Goal: Transaction & Acquisition: Purchase product/service

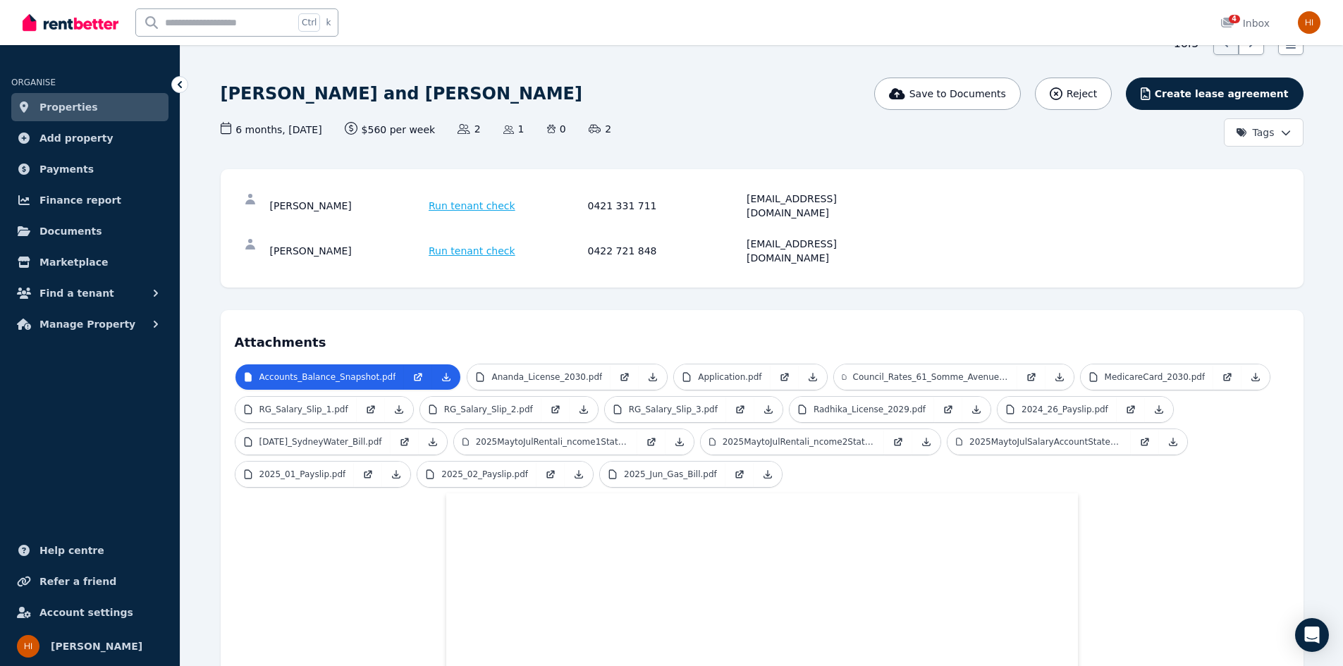
scroll to position [47, 0]
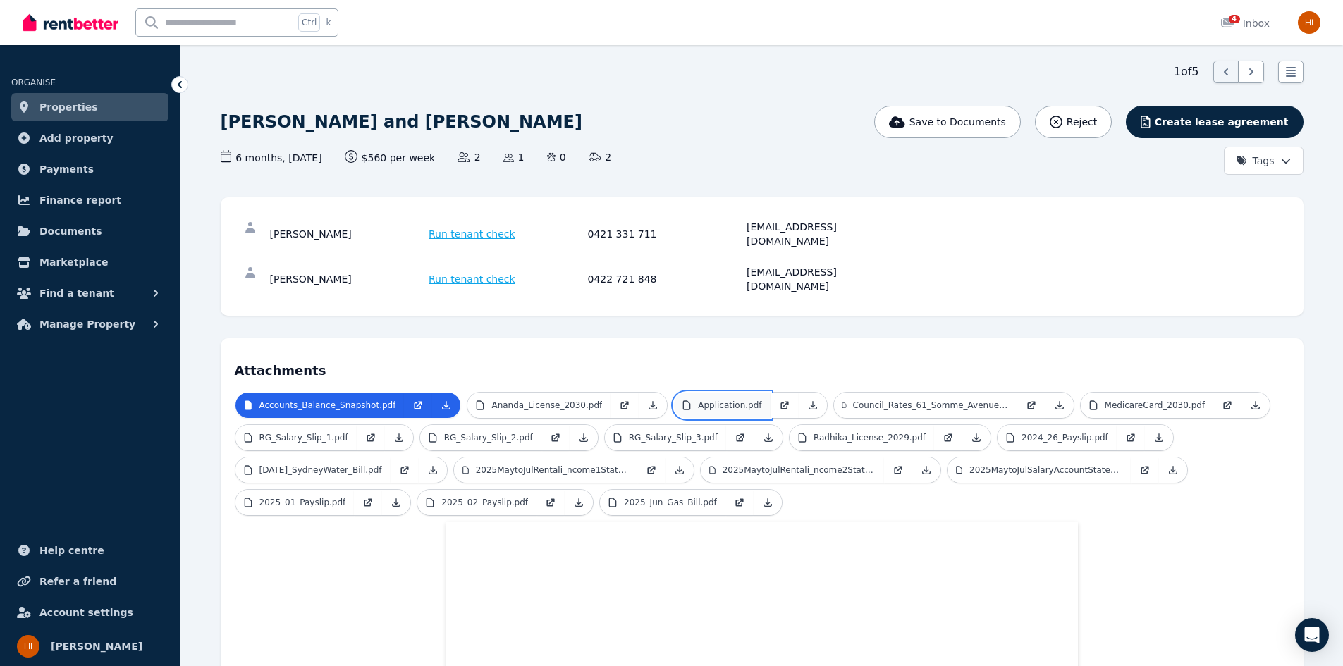
click at [713, 400] on p "Application.pdf" at bounding box center [729, 405] width 63 height 11
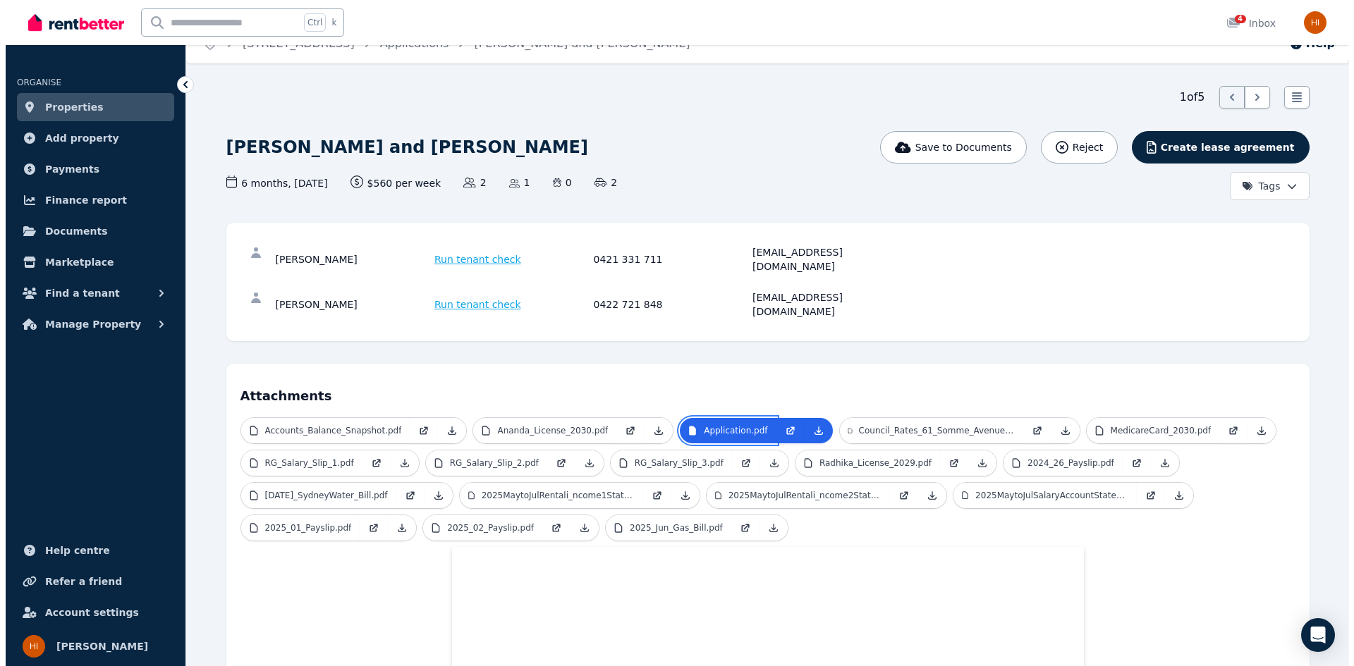
scroll to position [0, 0]
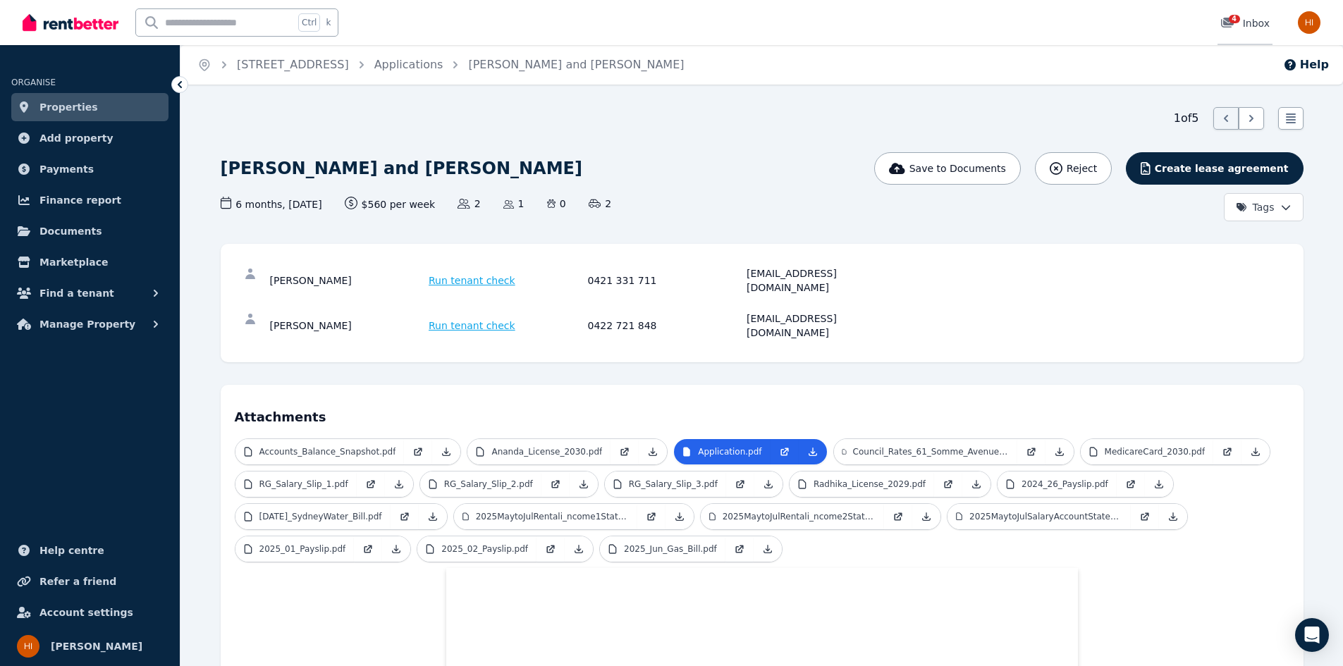
click at [1254, 19] on div "4 Inbox" at bounding box center [1244, 23] width 49 height 14
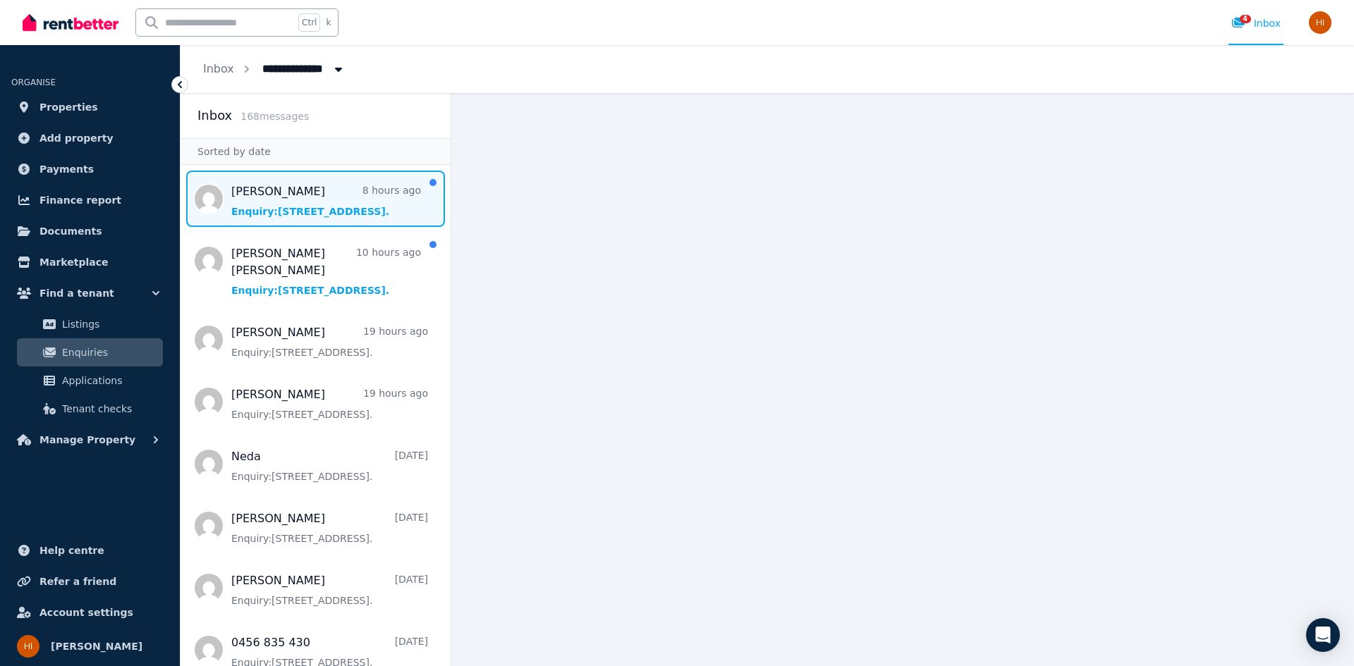
click at [265, 200] on span "Message list" at bounding box center [315, 199] width 270 height 56
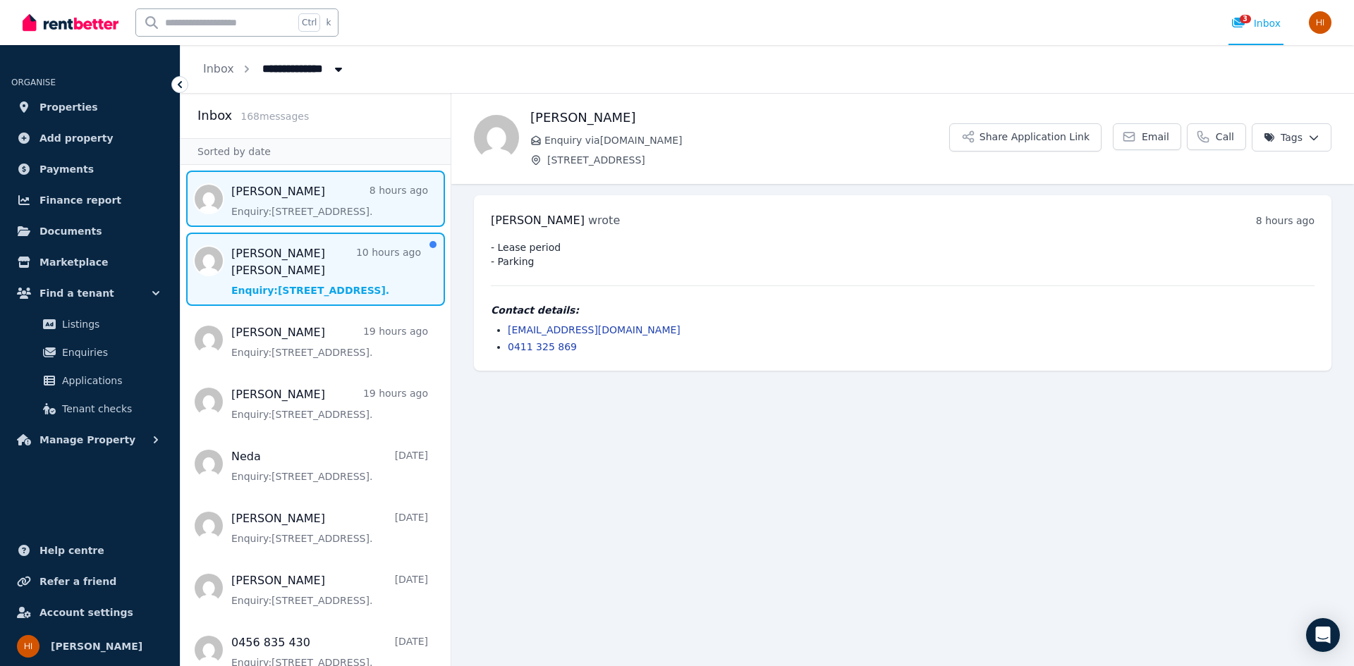
click at [288, 261] on span "Message list" at bounding box center [315, 269] width 270 height 73
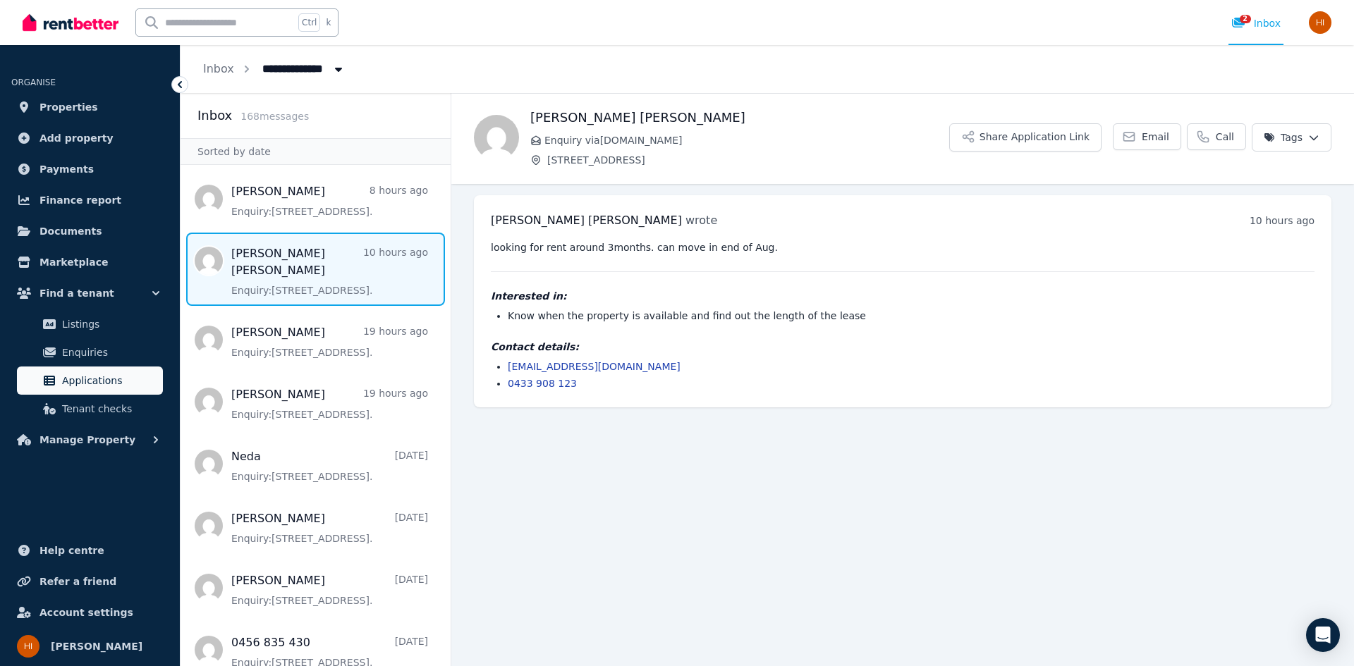
click at [68, 375] on span "Applications" at bounding box center [109, 380] width 95 height 17
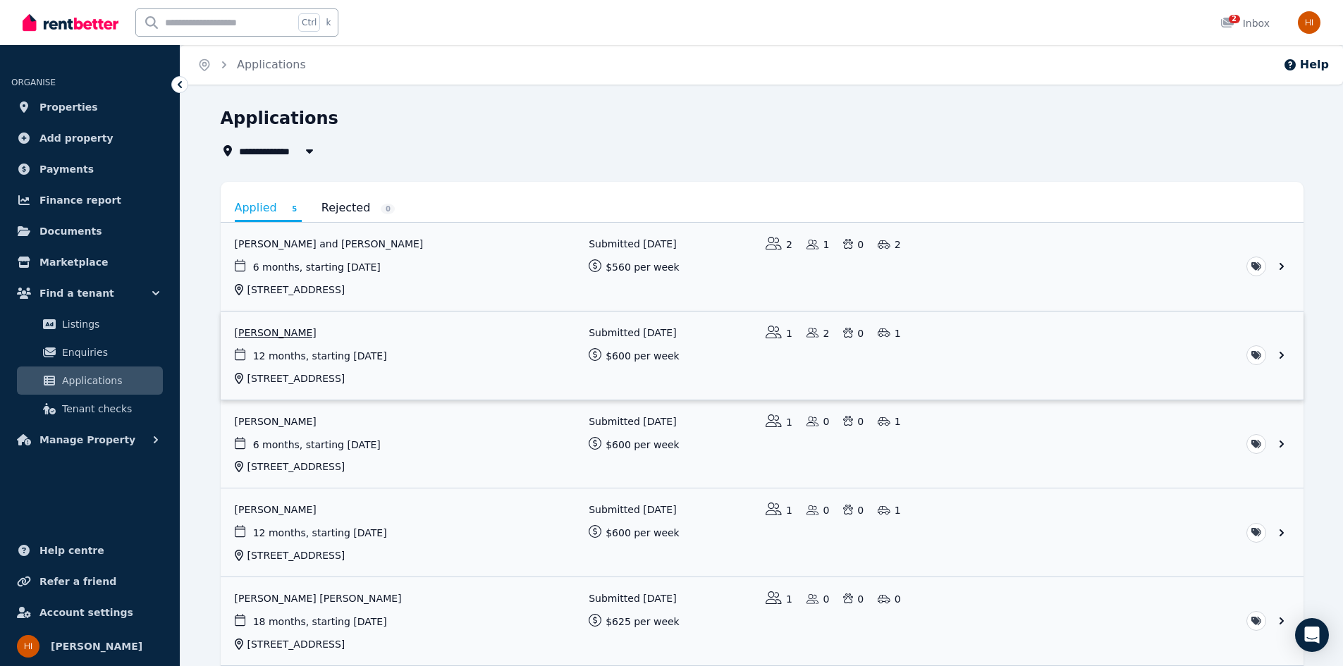
click at [449, 358] on link "View application: Emad Rashnou" at bounding box center [762, 356] width 1083 height 88
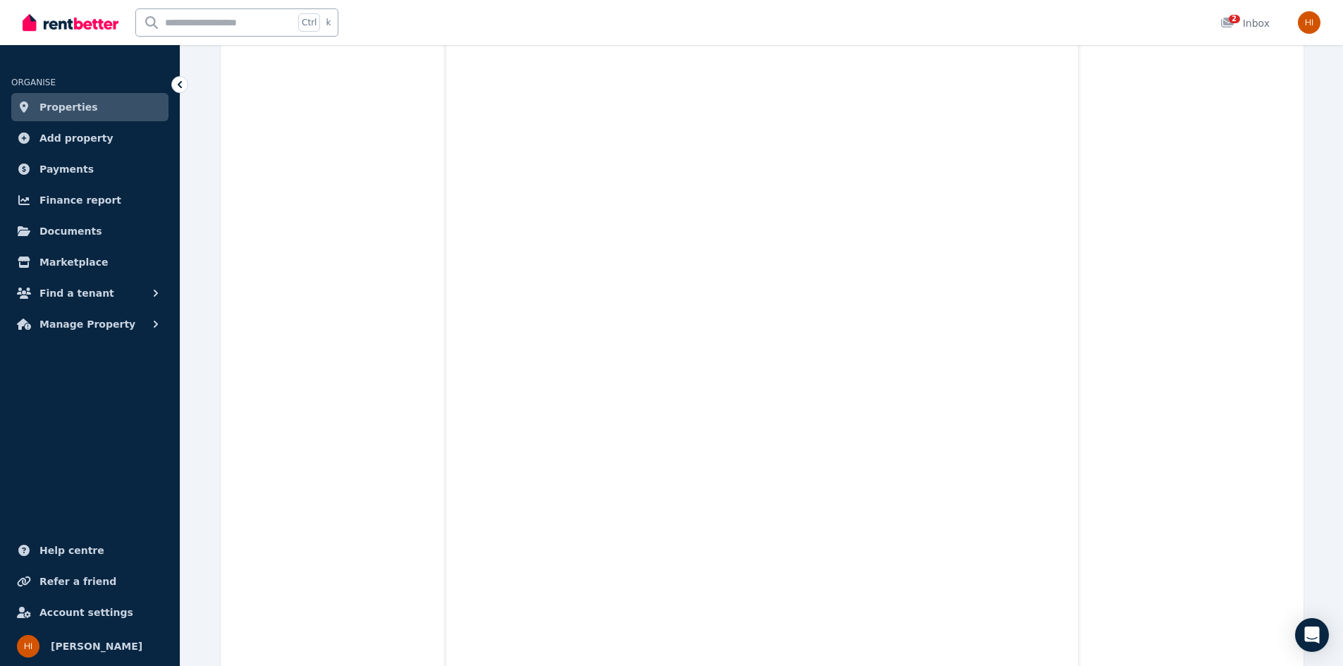
scroll to position [2489, 0]
click at [59, 108] on span "Properties" at bounding box center [68, 107] width 59 height 17
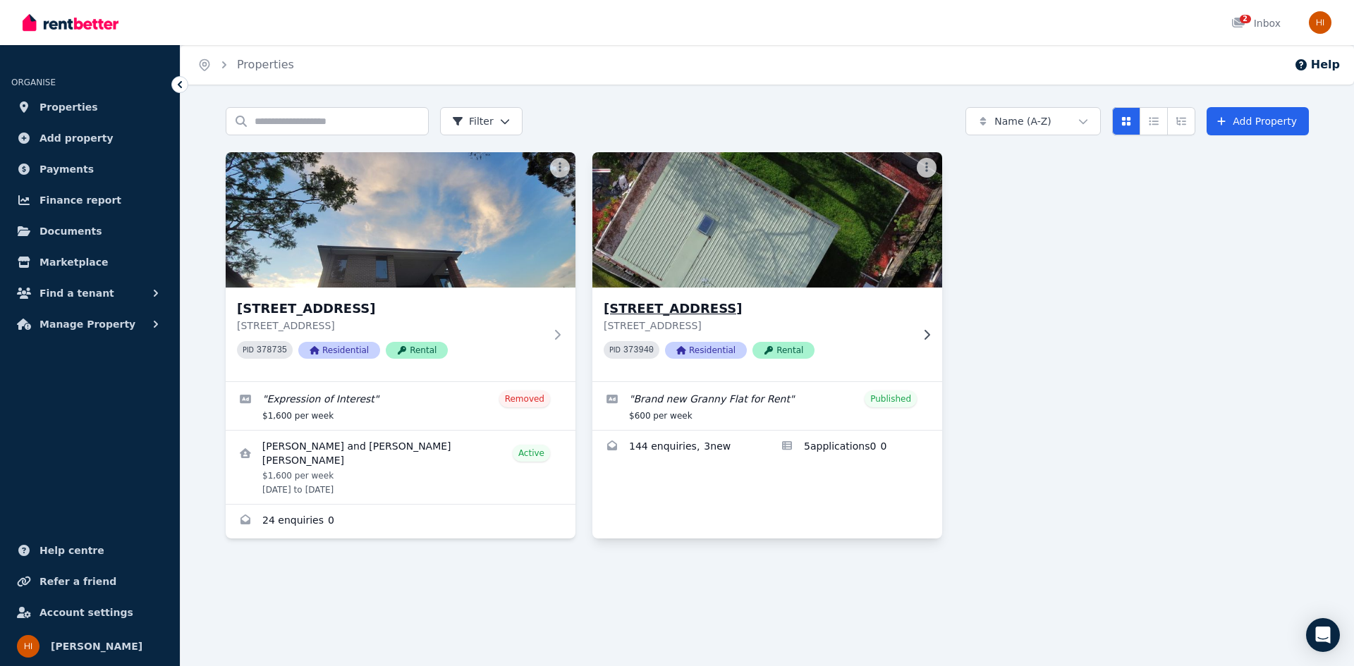
click at [846, 318] on h3 "[STREET_ADDRESS]" at bounding box center [756, 309] width 307 height 20
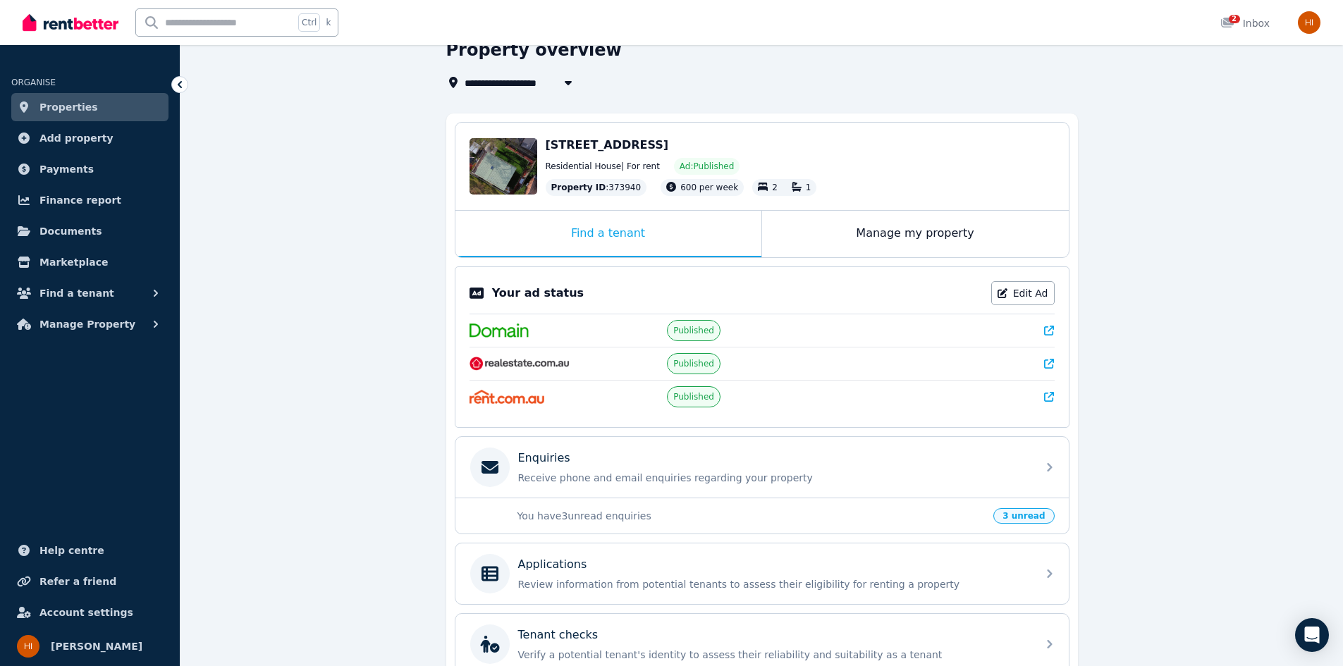
scroll to position [210, 0]
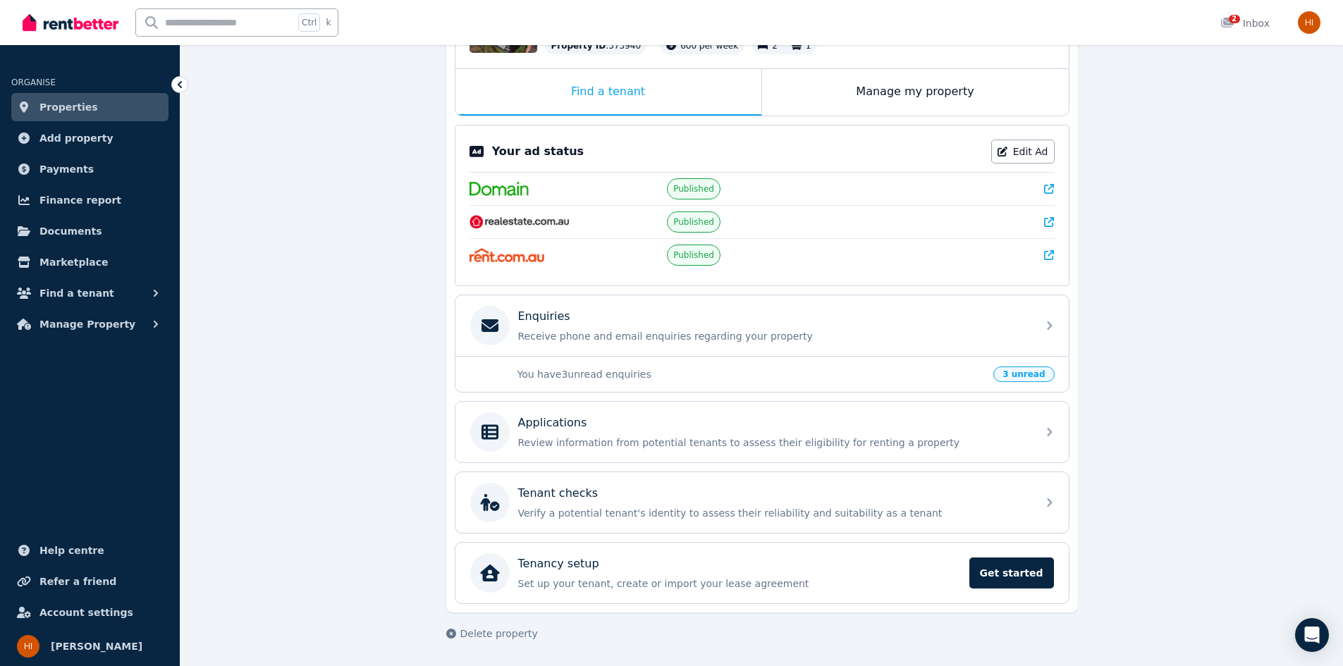
click at [66, 101] on span "Properties" at bounding box center [68, 107] width 59 height 17
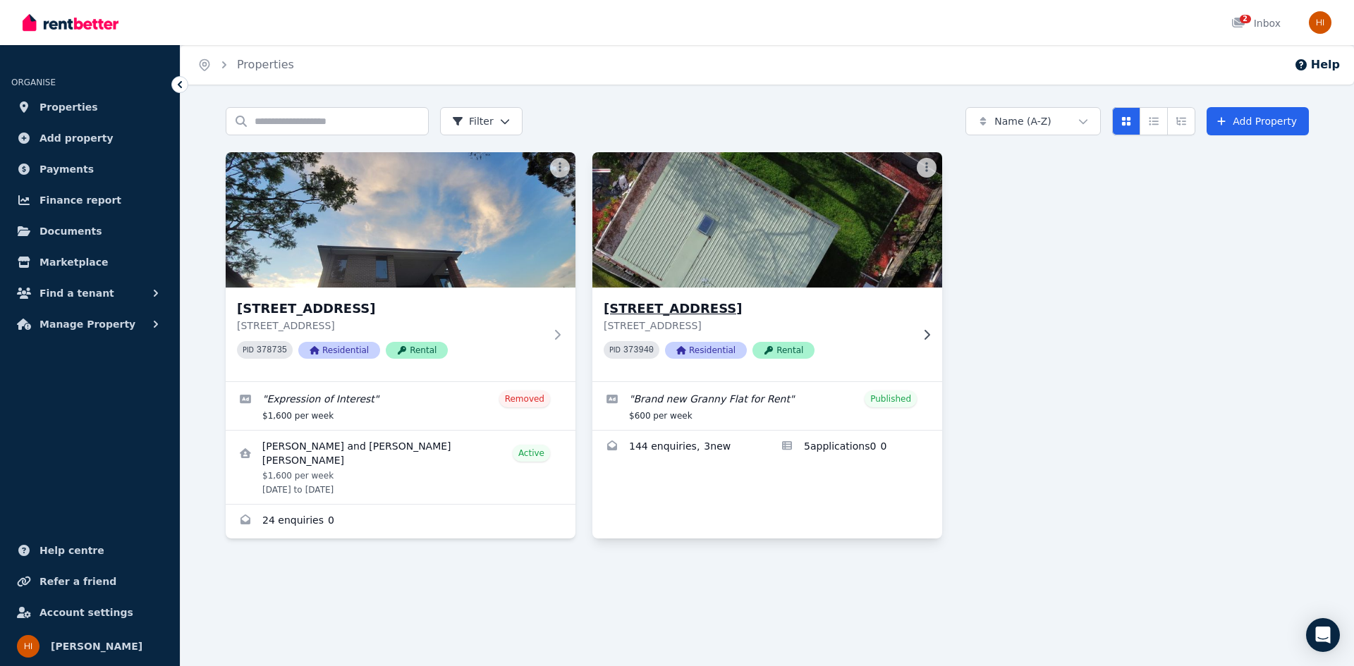
click at [865, 314] on h3 "[STREET_ADDRESS]" at bounding box center [756, 309] width 307 height 20
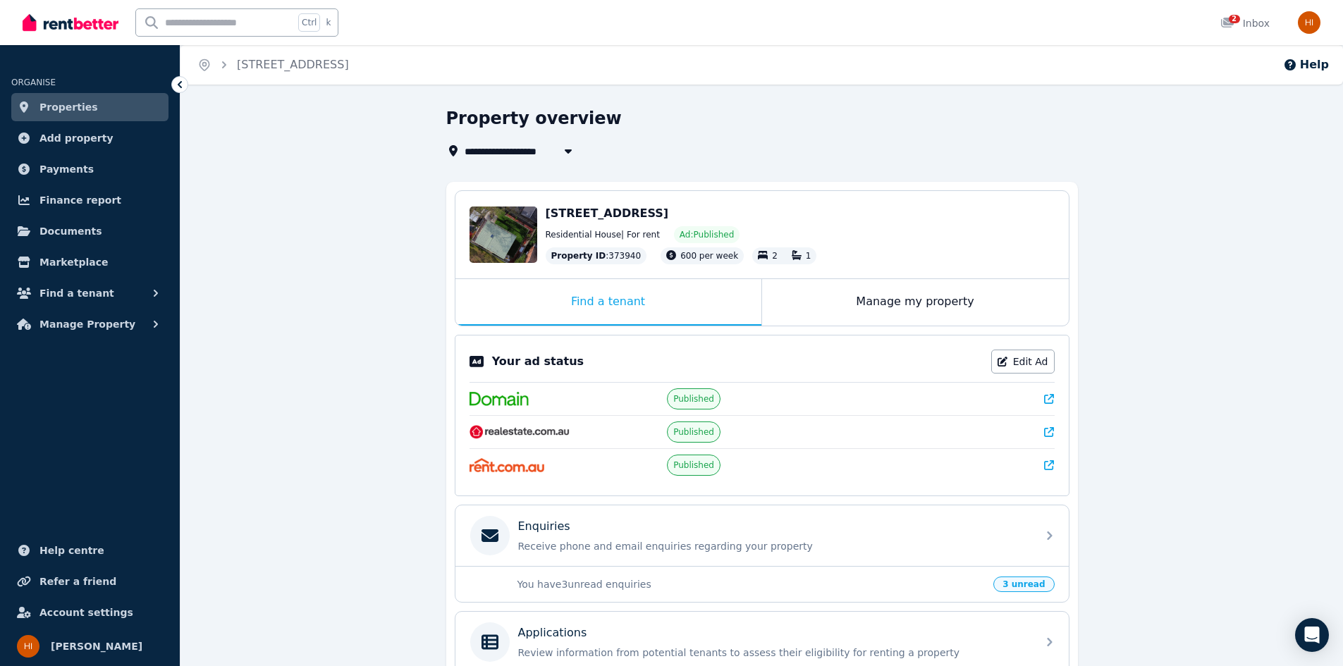
click at [82, 103] on span "Properties" at bounding box center [68, 107] width 59 height 17
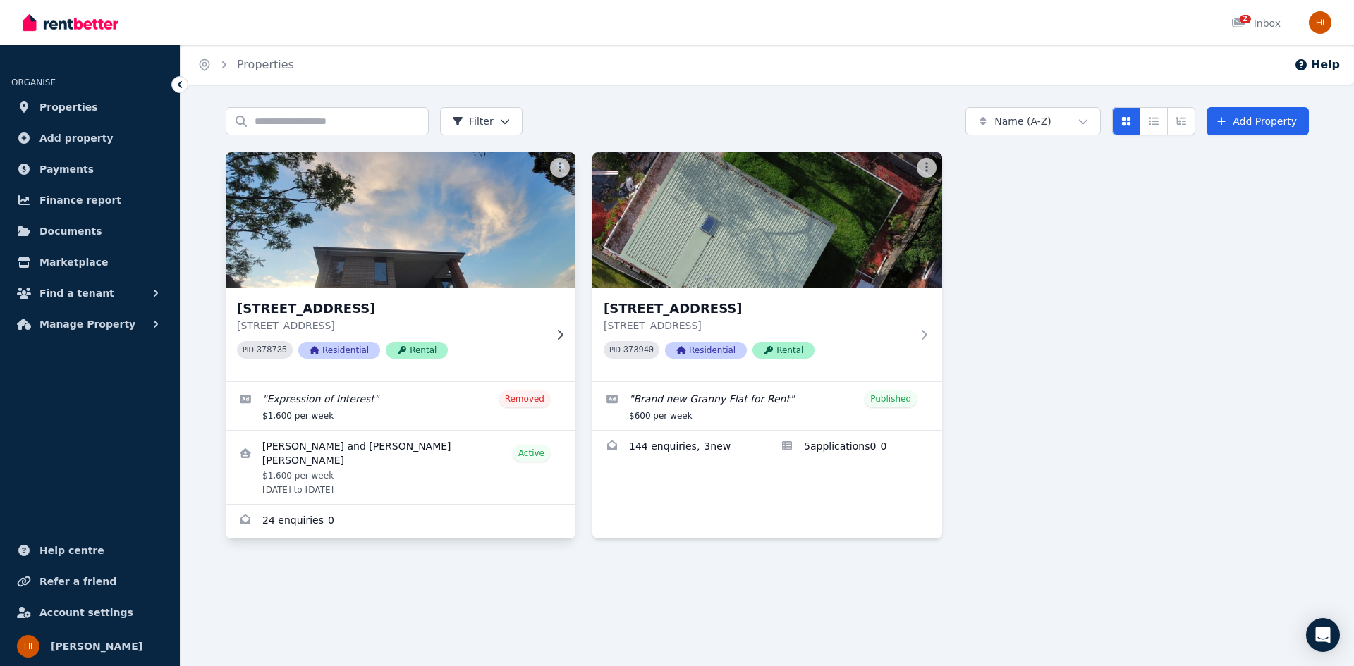
click at [468, 302] on h3 "[STREET_ADDRESS]" at bounding box center [390, 309] width 307 height 20
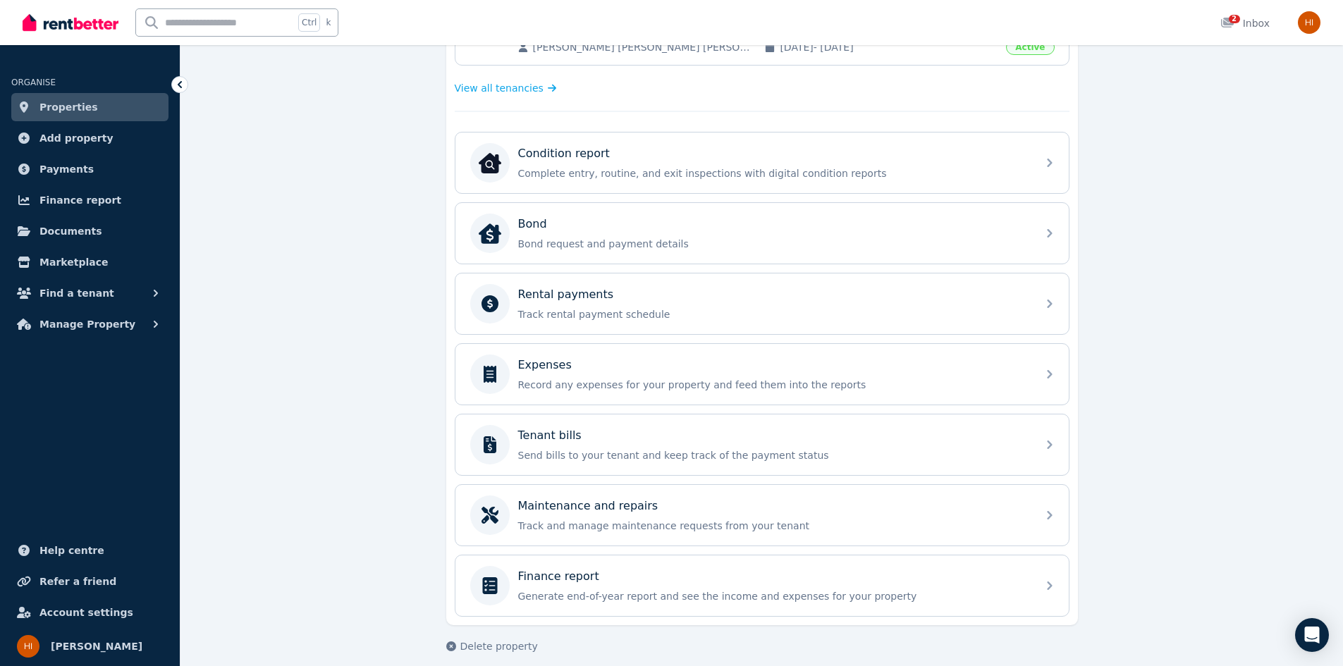
scroll to position [397, 0]
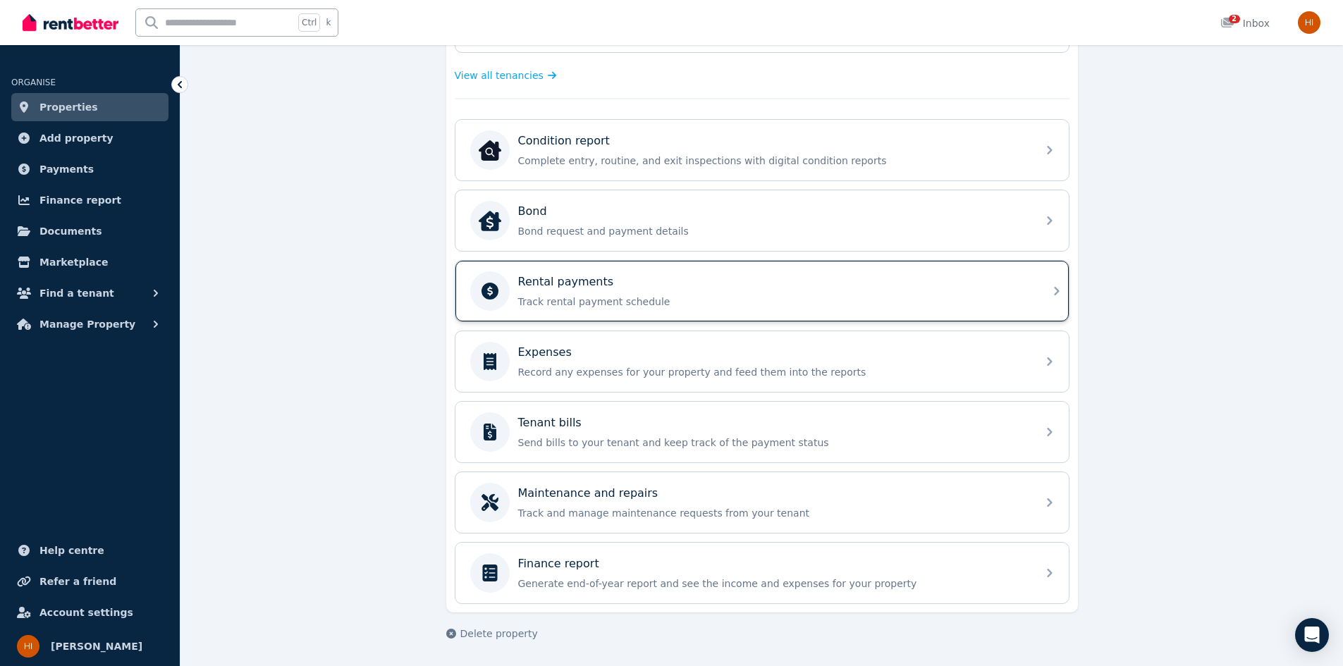
click at [843, 304] on p "Track rental payment schedule" at bounding box center [773, 302] width 510 height 14
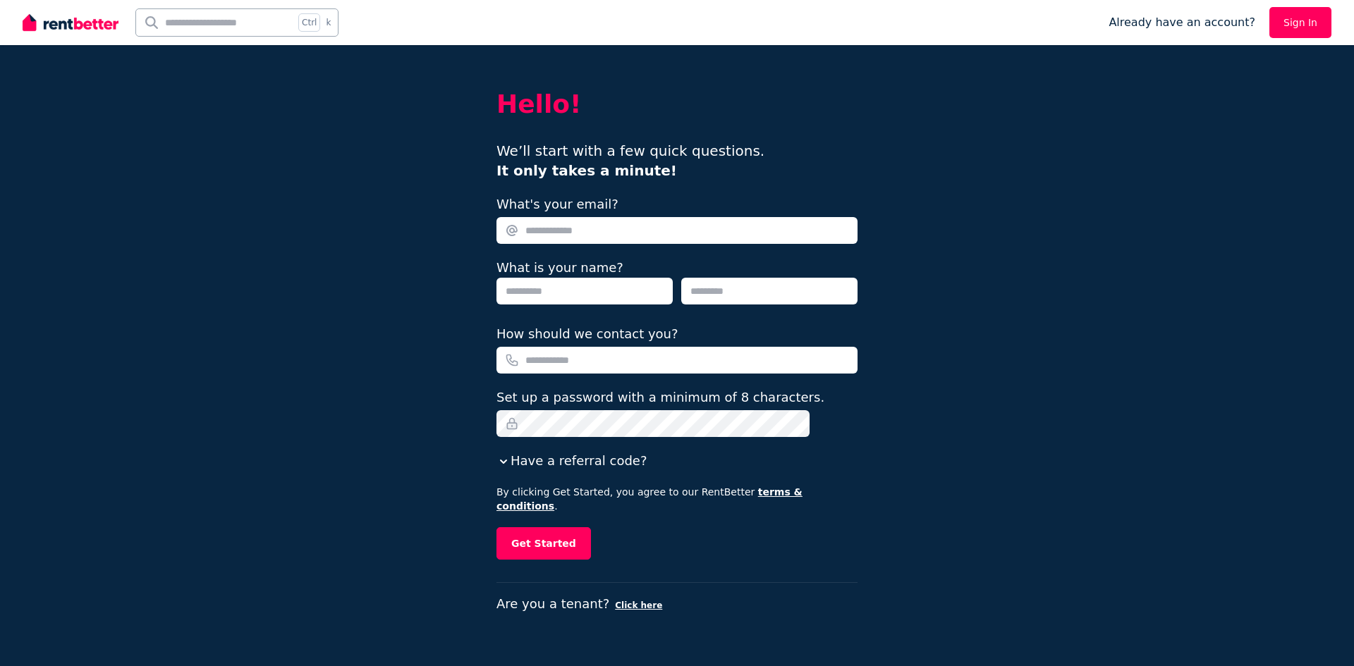
click at [1317, 23] on link "Sign In" at bounding box center [1300, 22] width 62 height 31
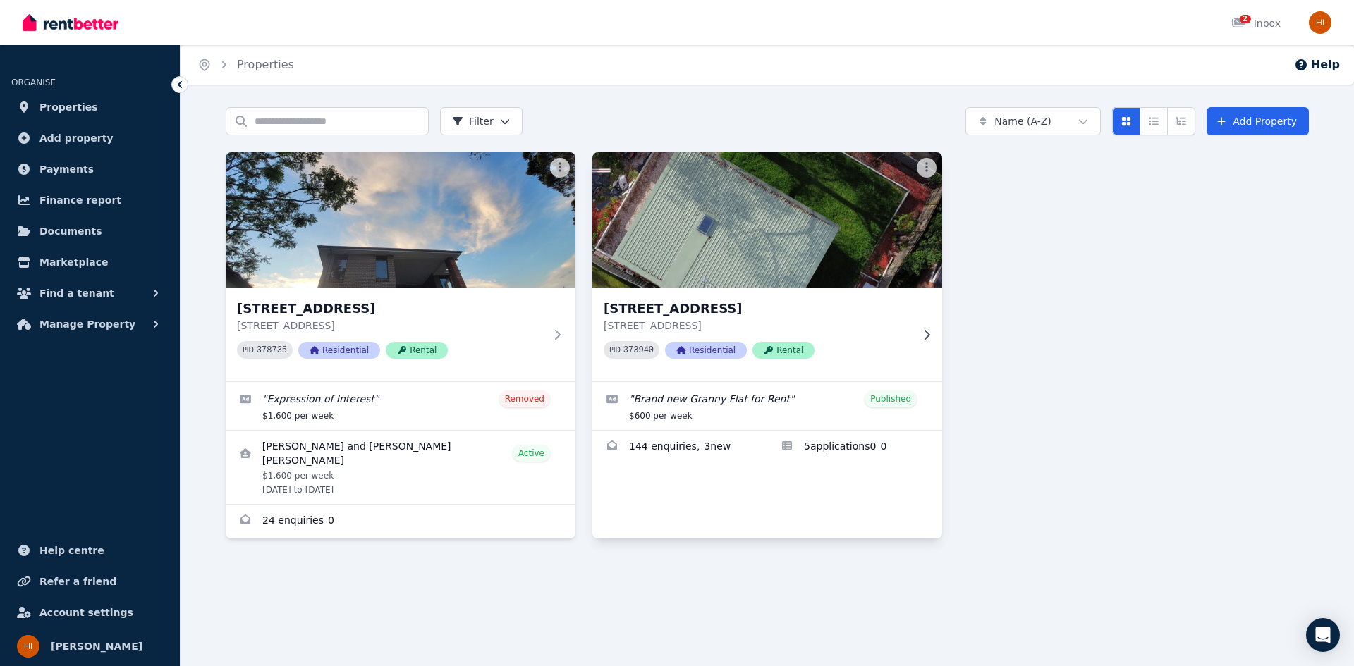
click at [766, 304] on h3 "[STREET_ADDRESS]" at bounding box center [756, 309] width 307 height 20
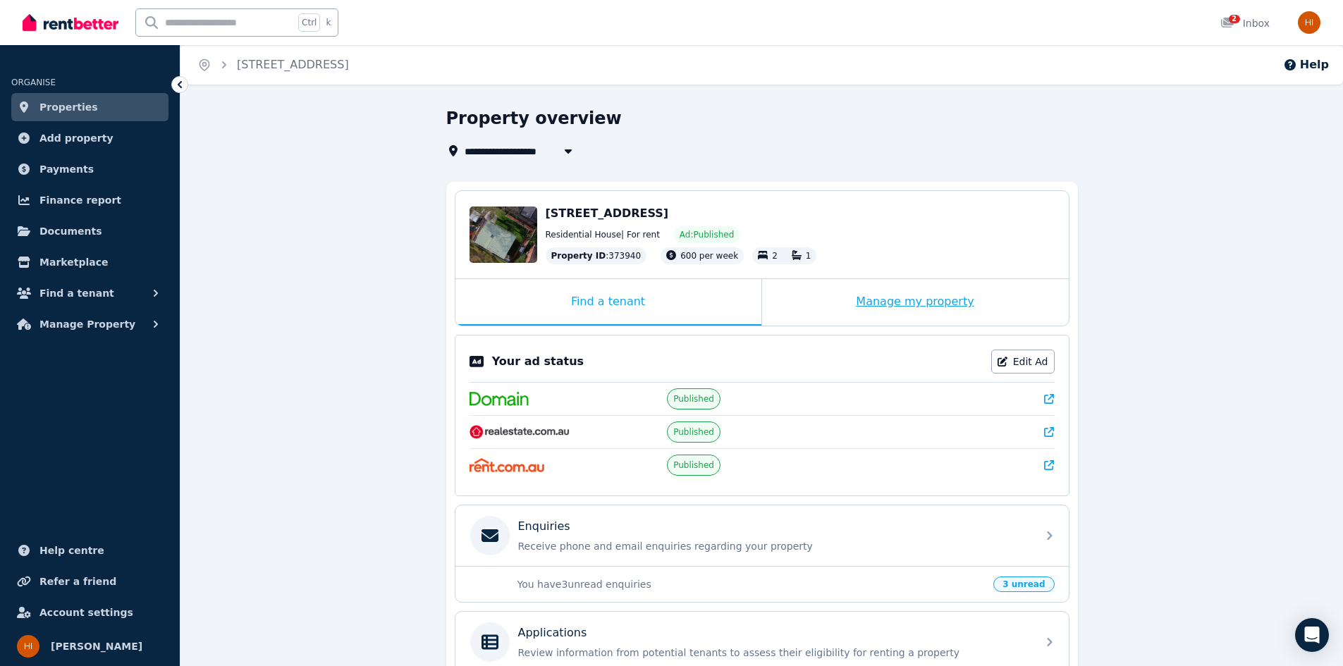
click at [895, 295] on div "Manage my property" at bounding box center [915, 302] width 307 height 47
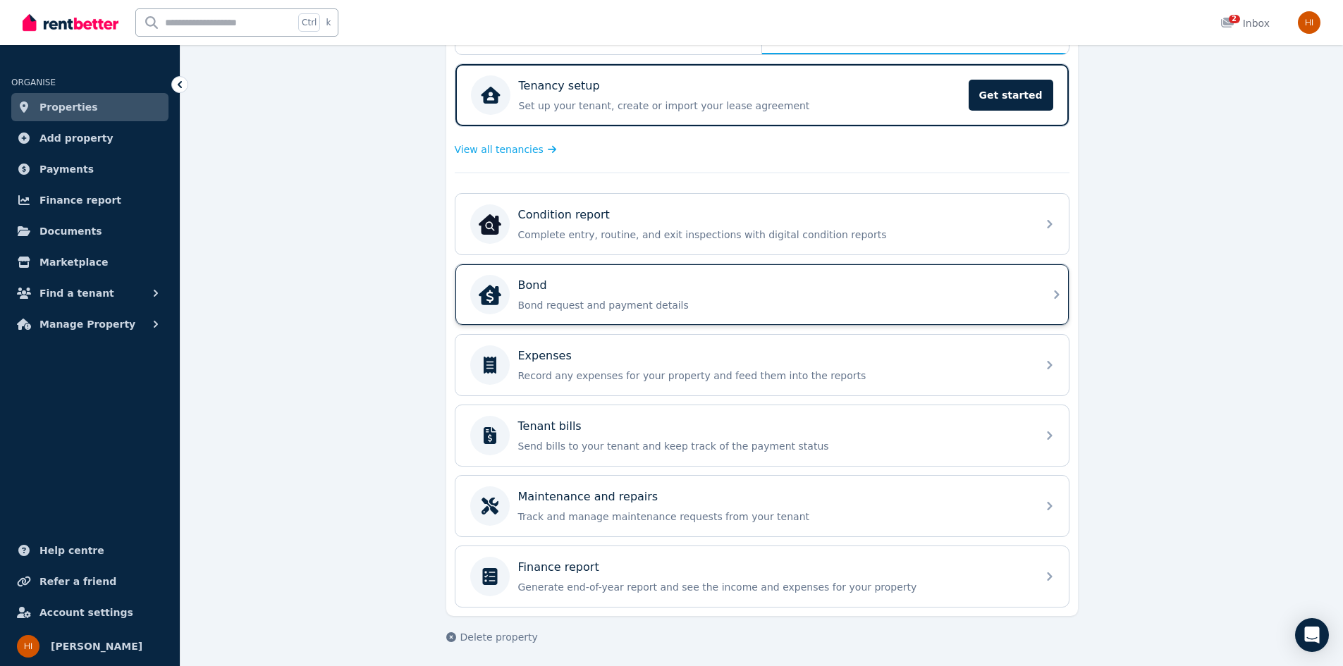
scroll to position [275, 0]
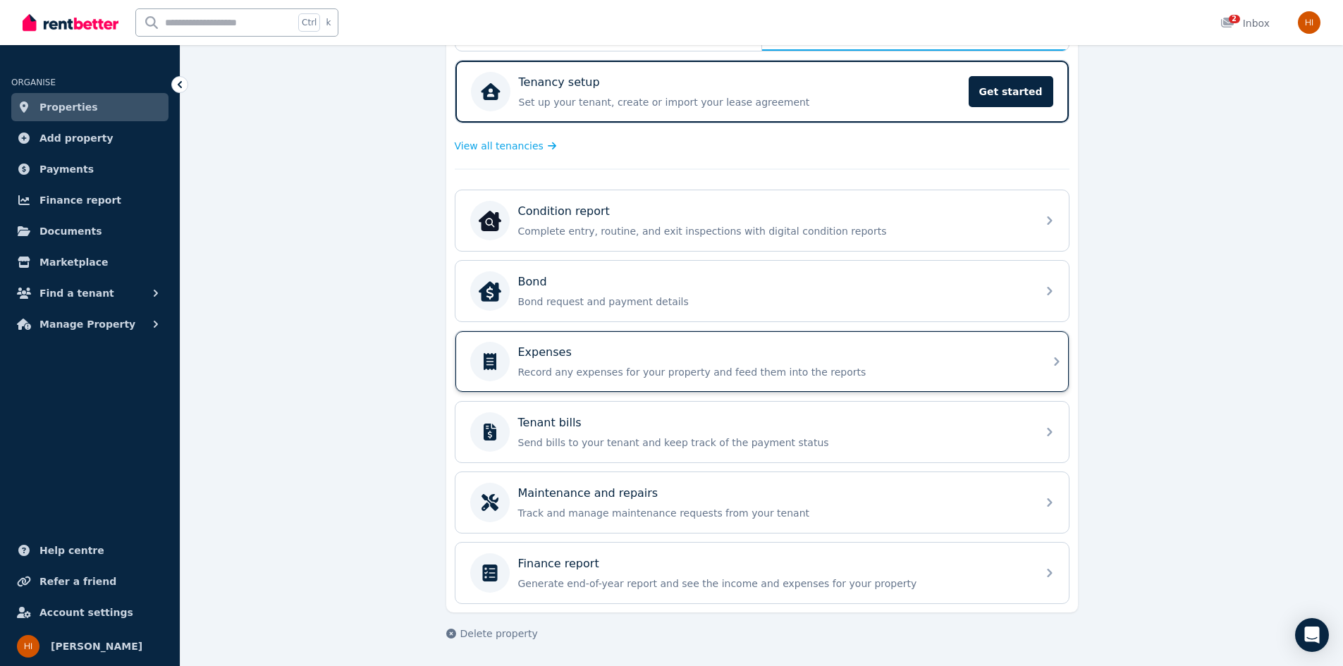
click at [870, 366] on p "Record any expenses for your property and feed them into the reports" at bounding box center [773, 372] width 510 height 14
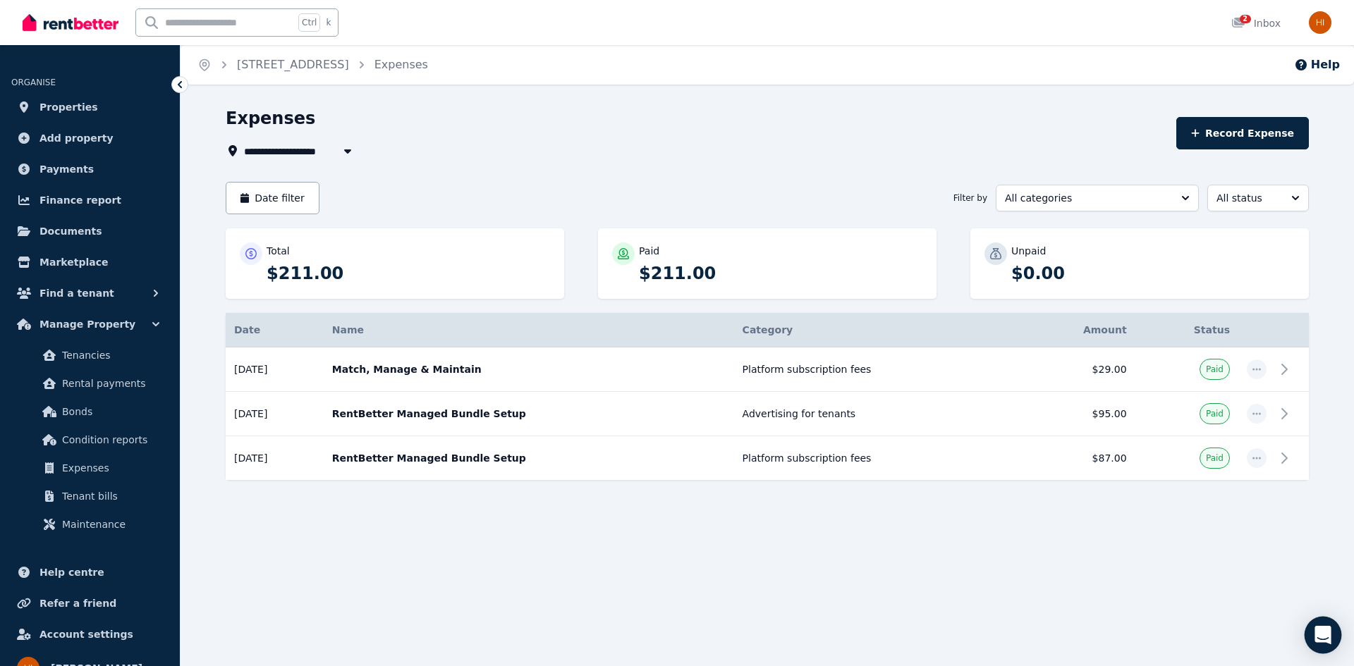
click at [1325, 622] on div "Open Intercom Messenger" at bounding box center [1322, 635] width 37 height 37
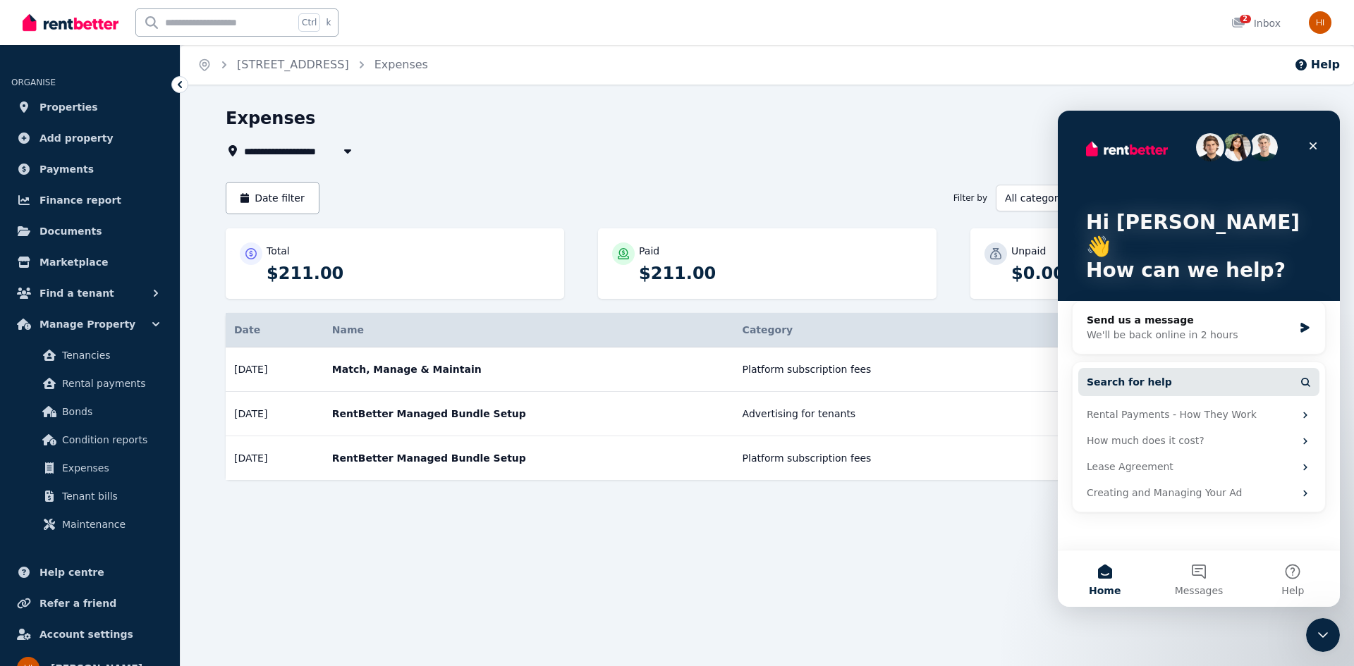
click at [1175, 368] on button "Search for help" at bounding box center [1198, 382] width 241 height 28
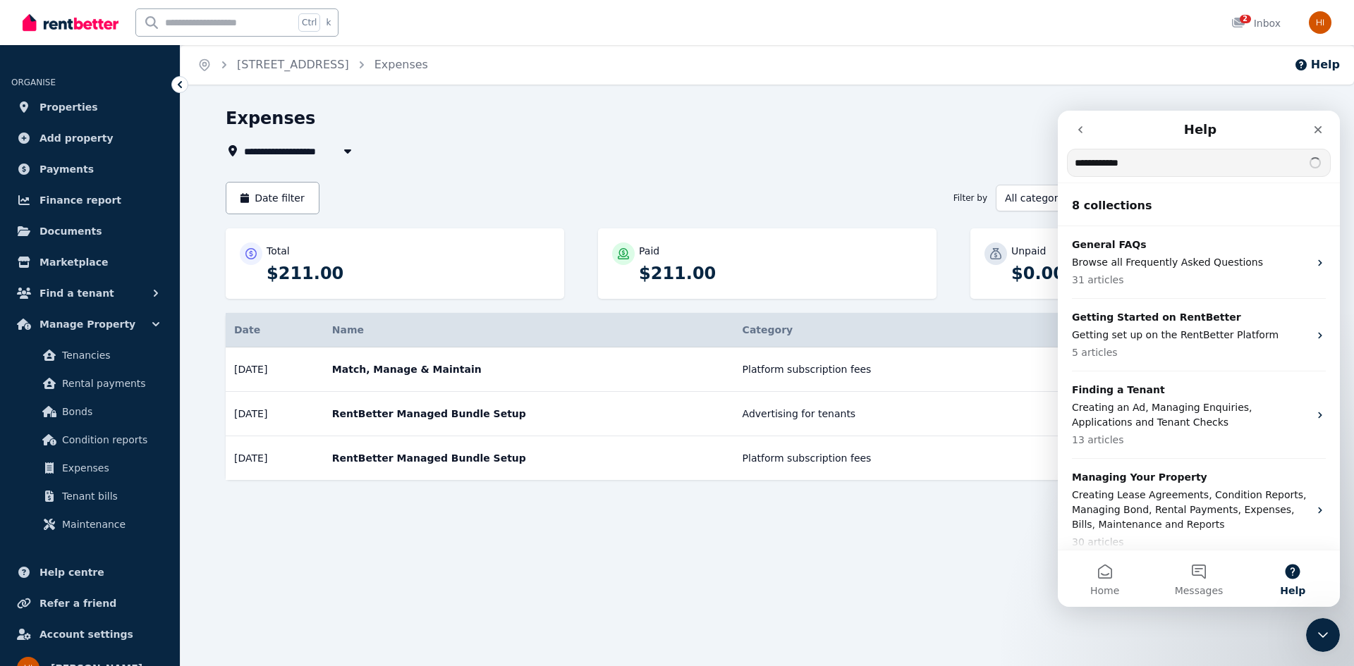
type input "**********"
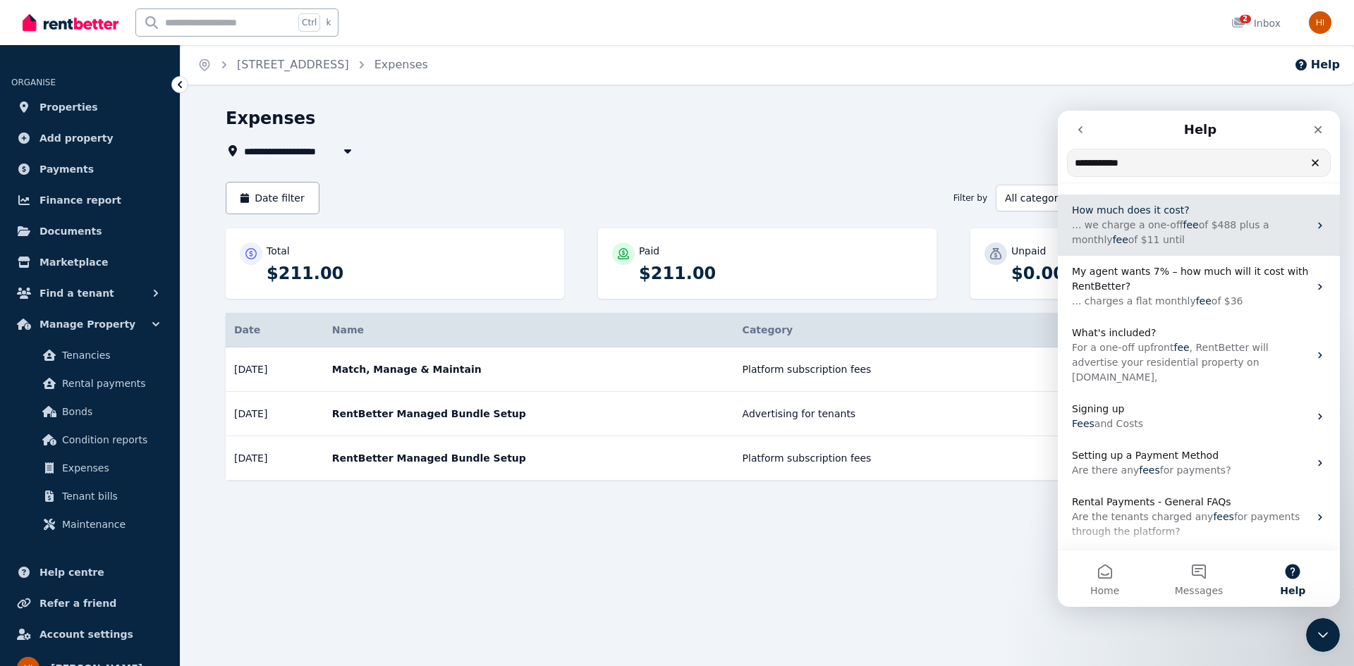
click at [1167, 236] on p "... we charge a one-off fee of $488 plus a monthly fee of $11 until" at bounding box center [1190, 233] width 237 height 30
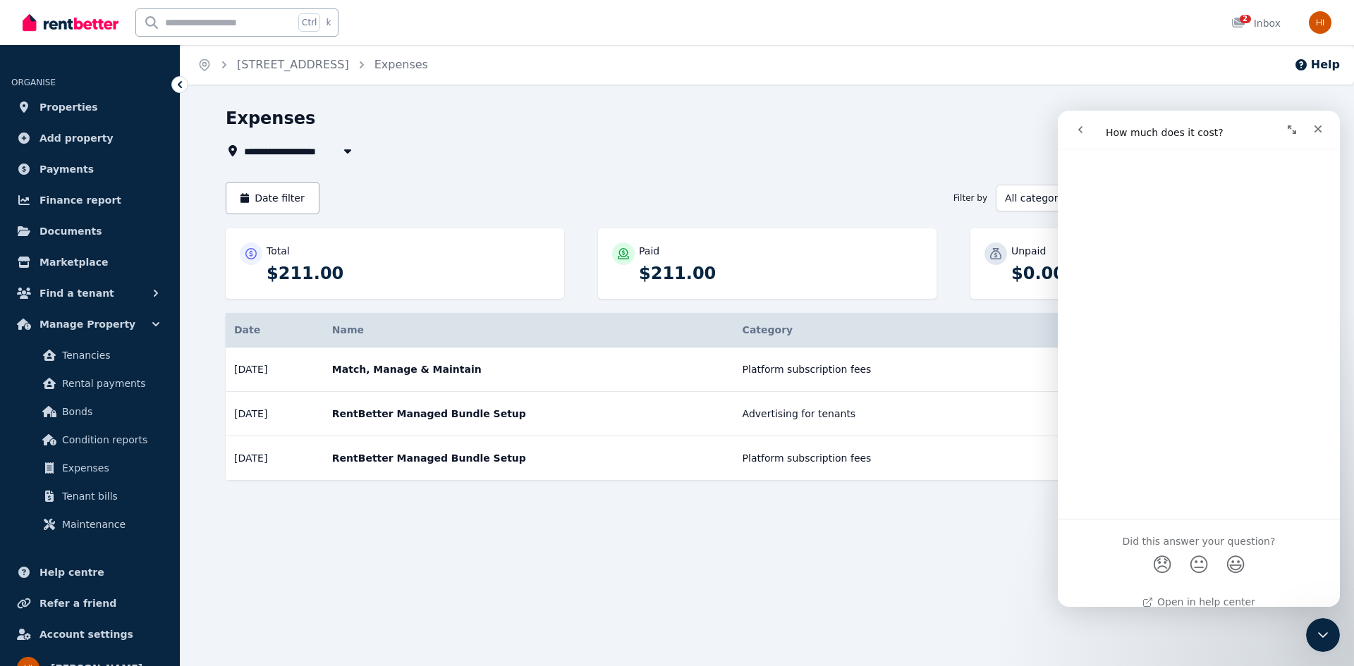
scroll to position [826, 0]
click at [1154, 556] on span "😞" at bounding box center [1161, 547] width 27 height 37
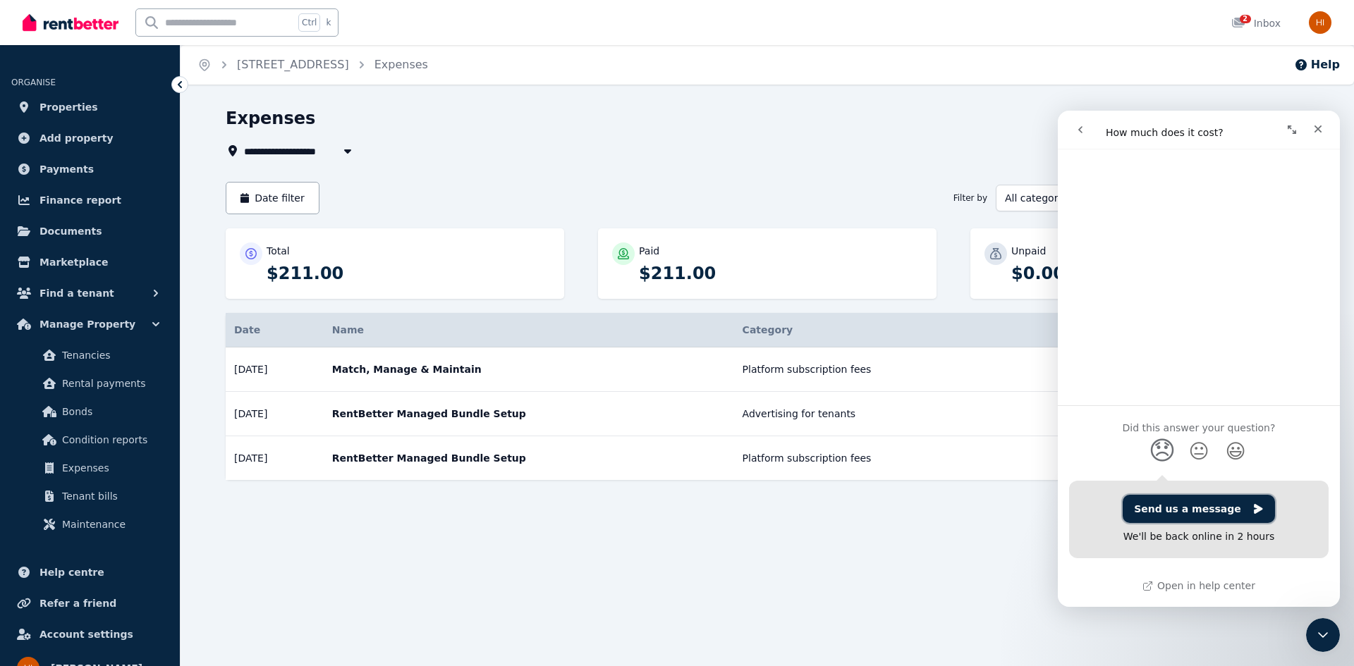
click at [1193, 509] on button "Send us a message" at bounding box center [1198, 509] width 152 height 28
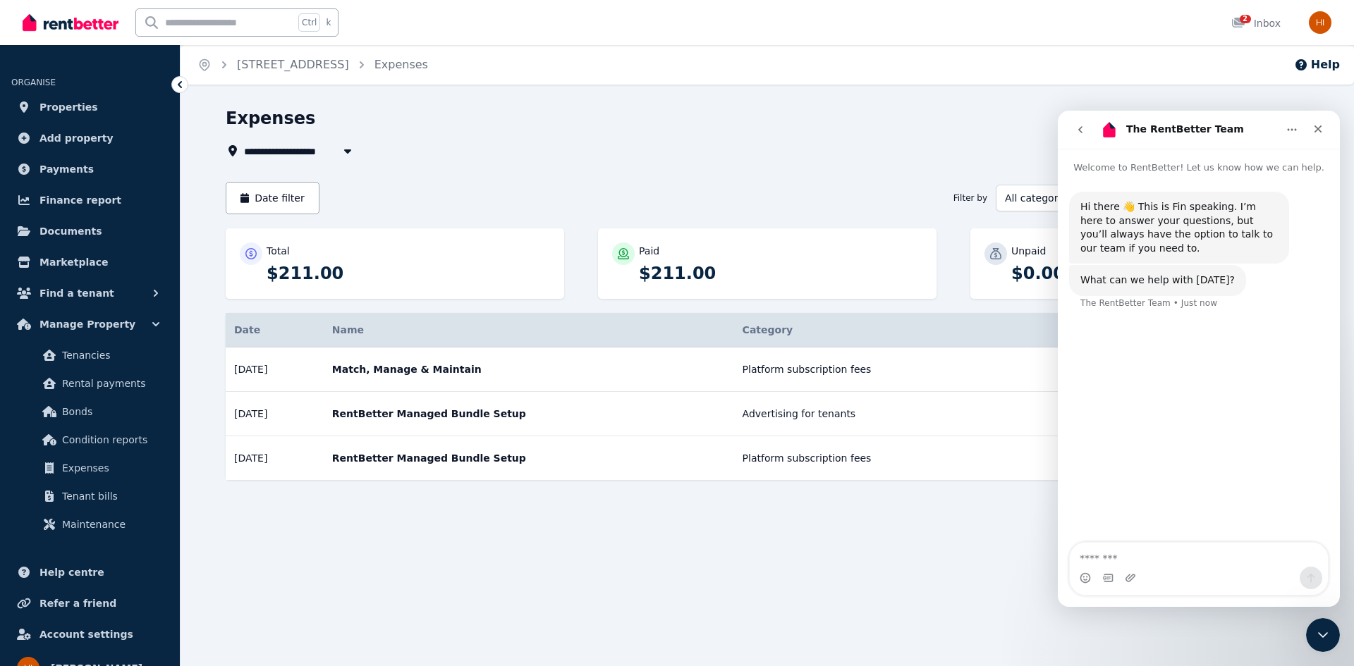
click at [1195, 560] on textarea "Message…" at bounding box center [1198, 555] width 258 height 24
click at [1273, 553] on textarea "**********" at bounding box center [1198, 527] width 258 height 52
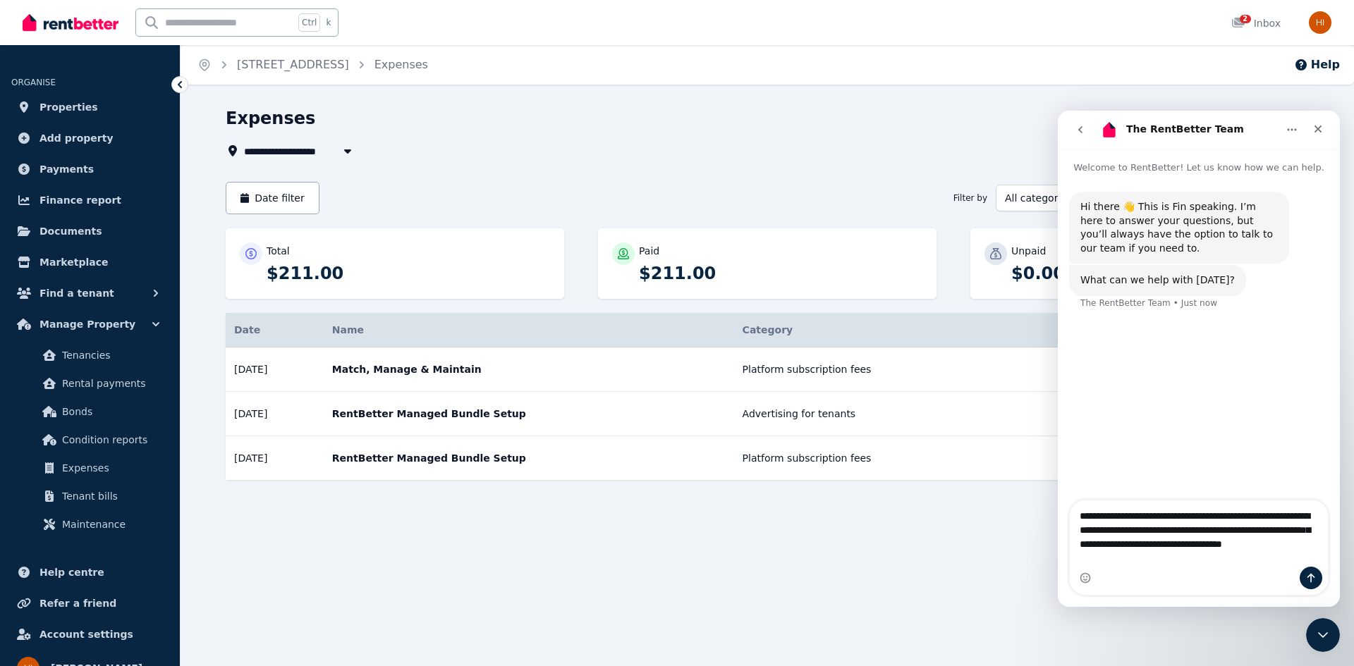
type textarea "**********"
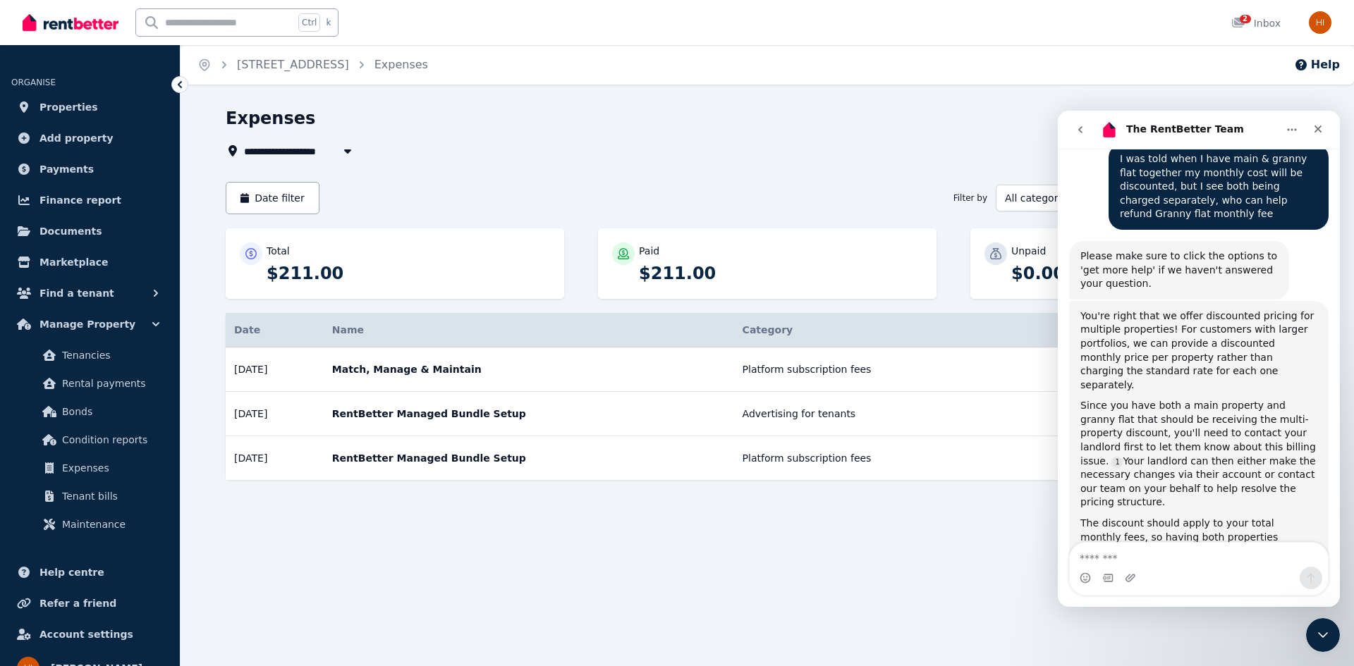
scroll to position [208, 0]
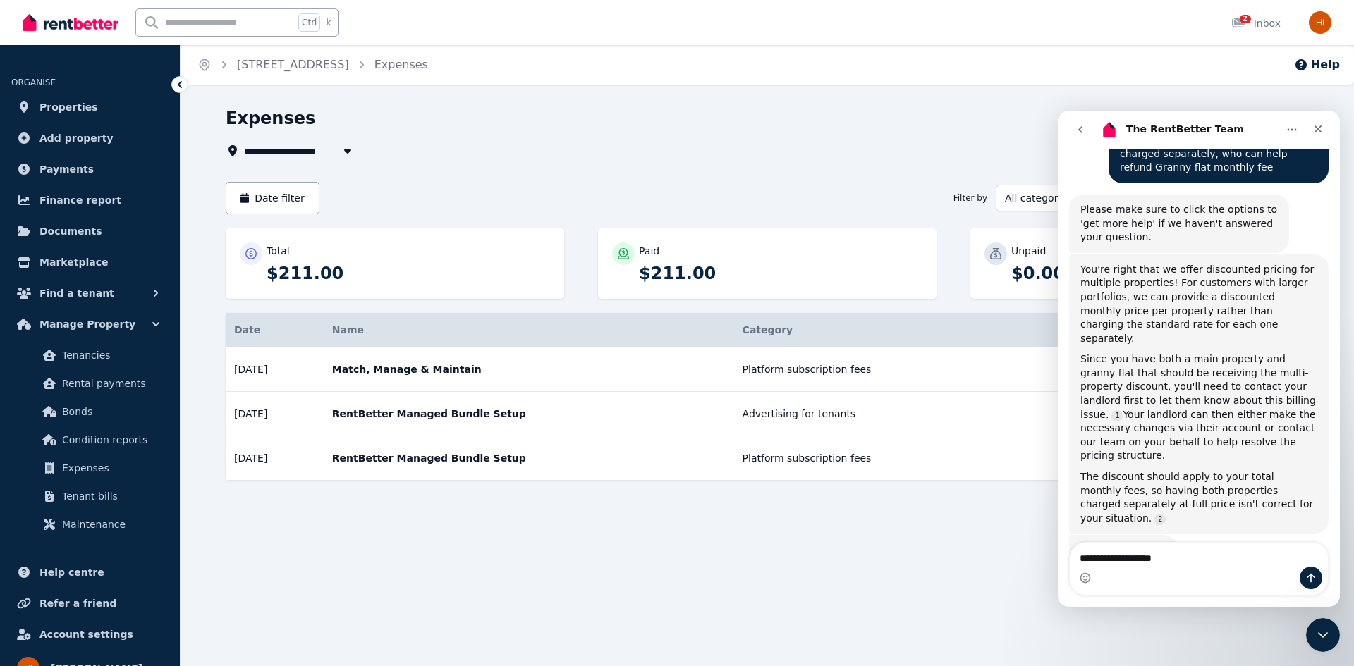
type textarea "**********"
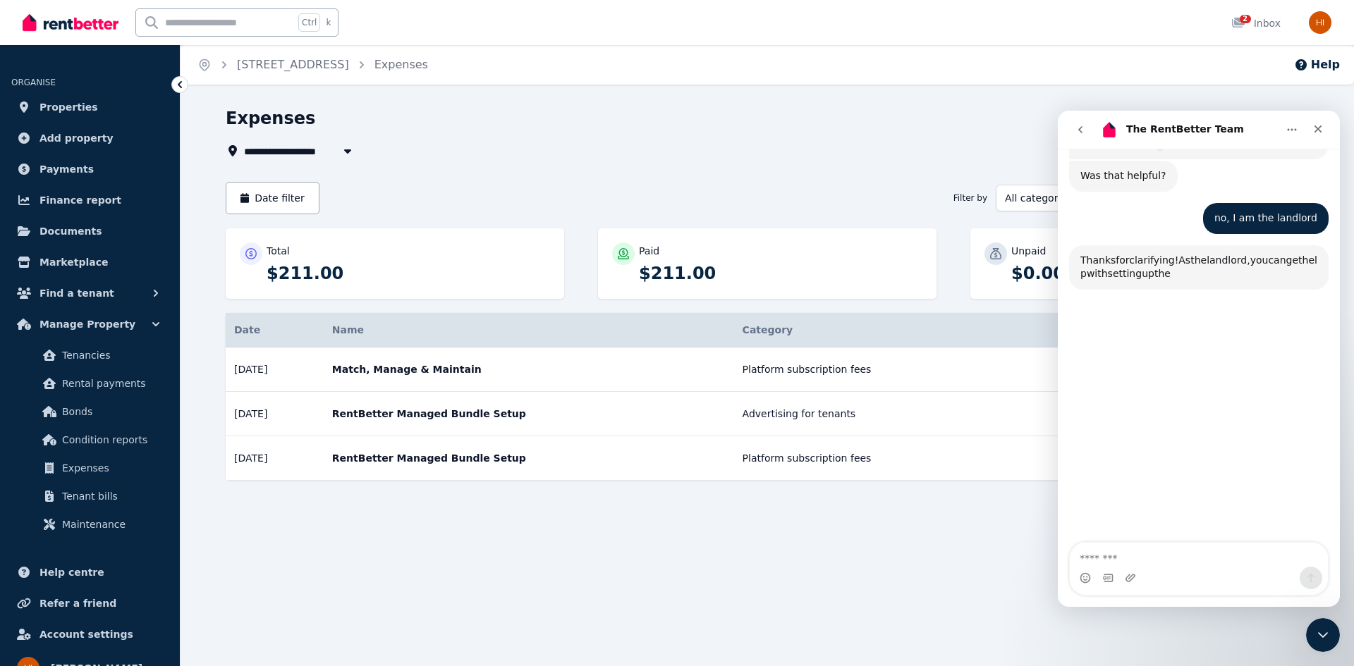
scroll to position [587, 0]
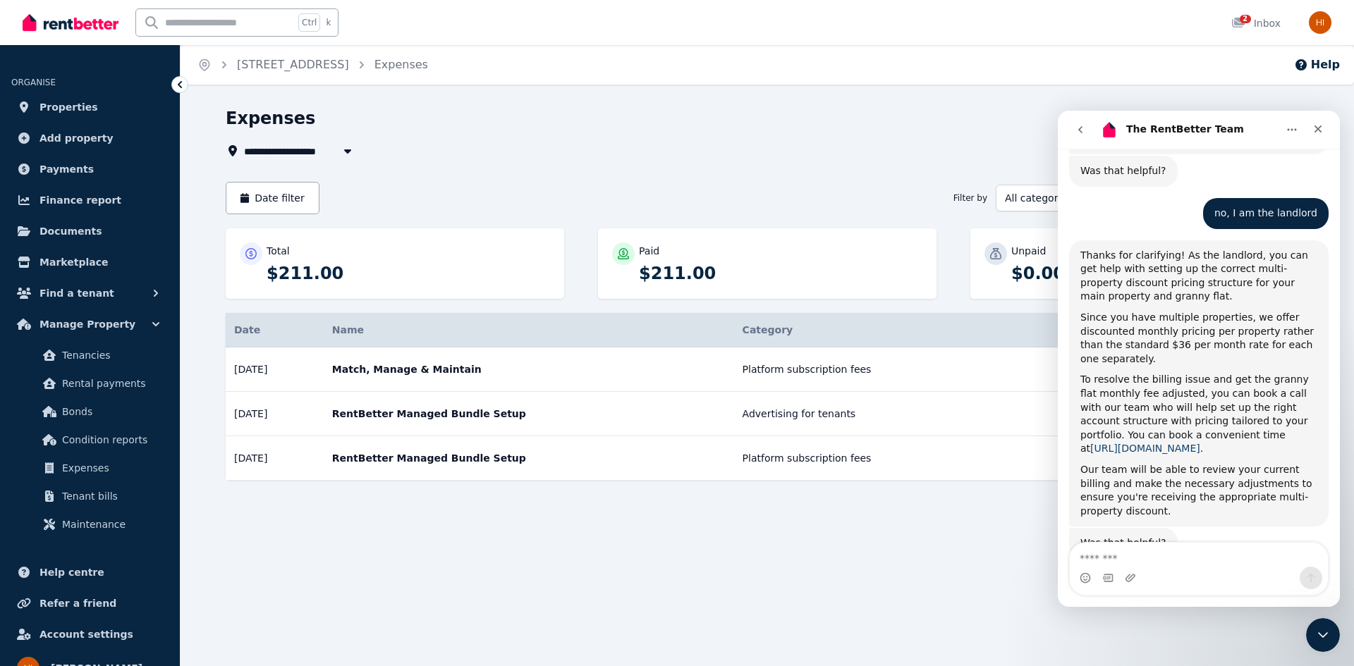
click at [1200, 443] on link "https://rentbetter.com.au/demo/book-a-call" at bounding box center [1145, 448] width 110 height 11
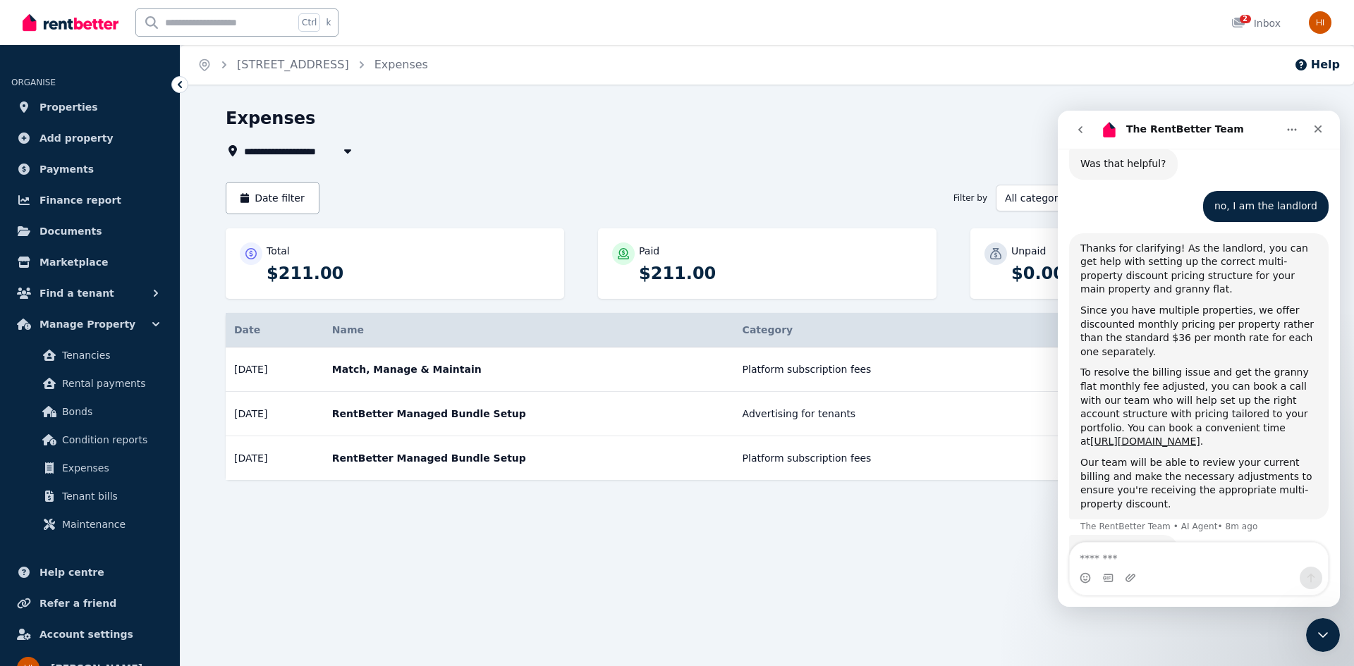
click at [1329, 638] on icon "Close Intercom Messenger" at bounding box center [1322, 635] width 17 height 17
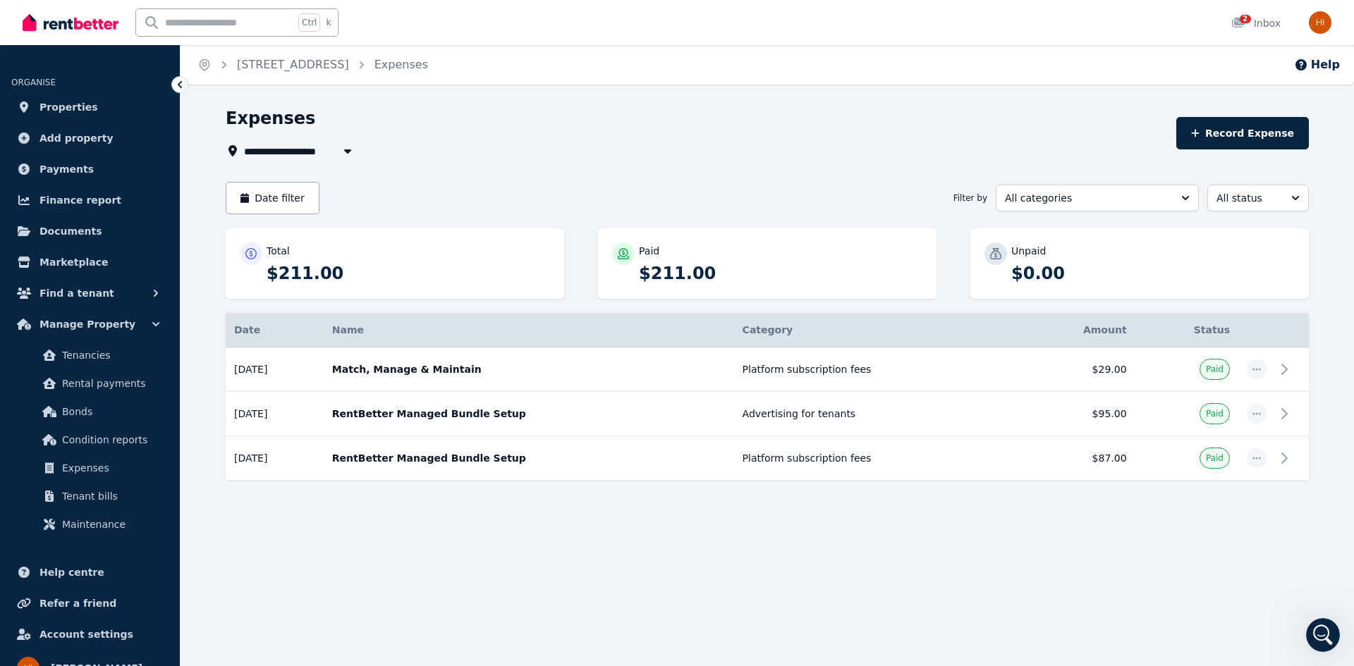
scroll to position [580, 0]
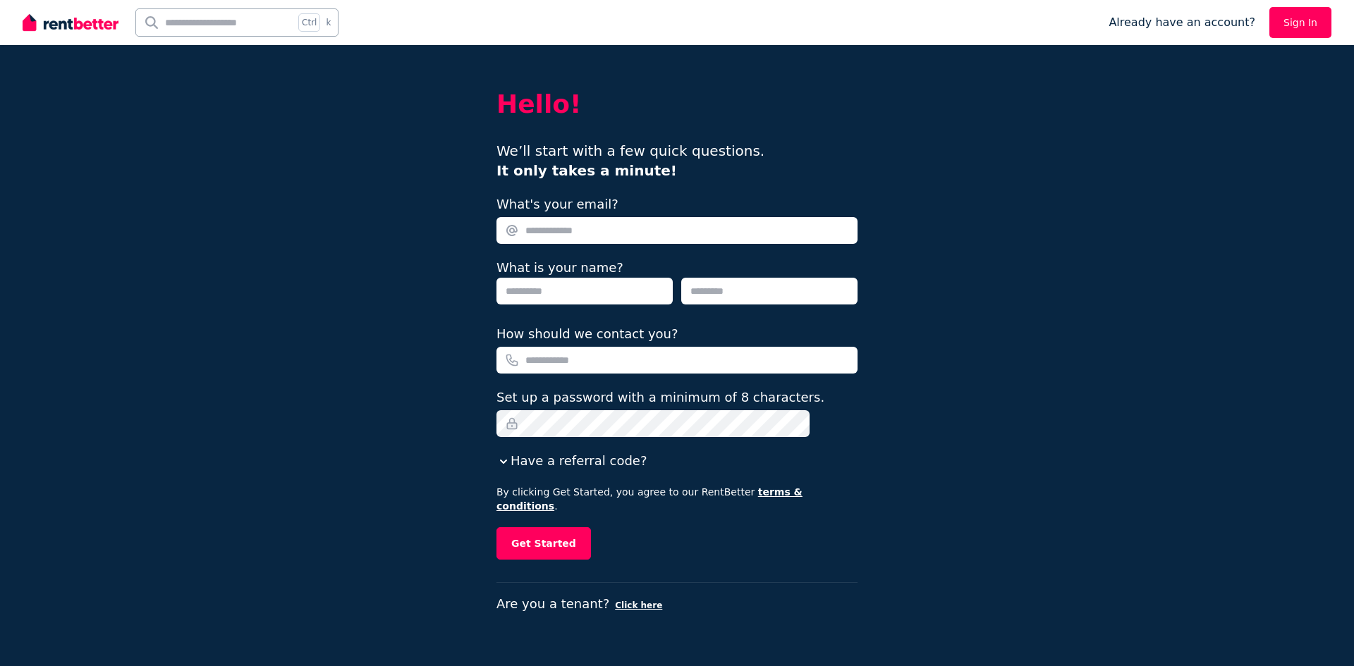
click at [1306, 16] on link "Sign In" at bounding box center [1300, 22] width 62 height 31
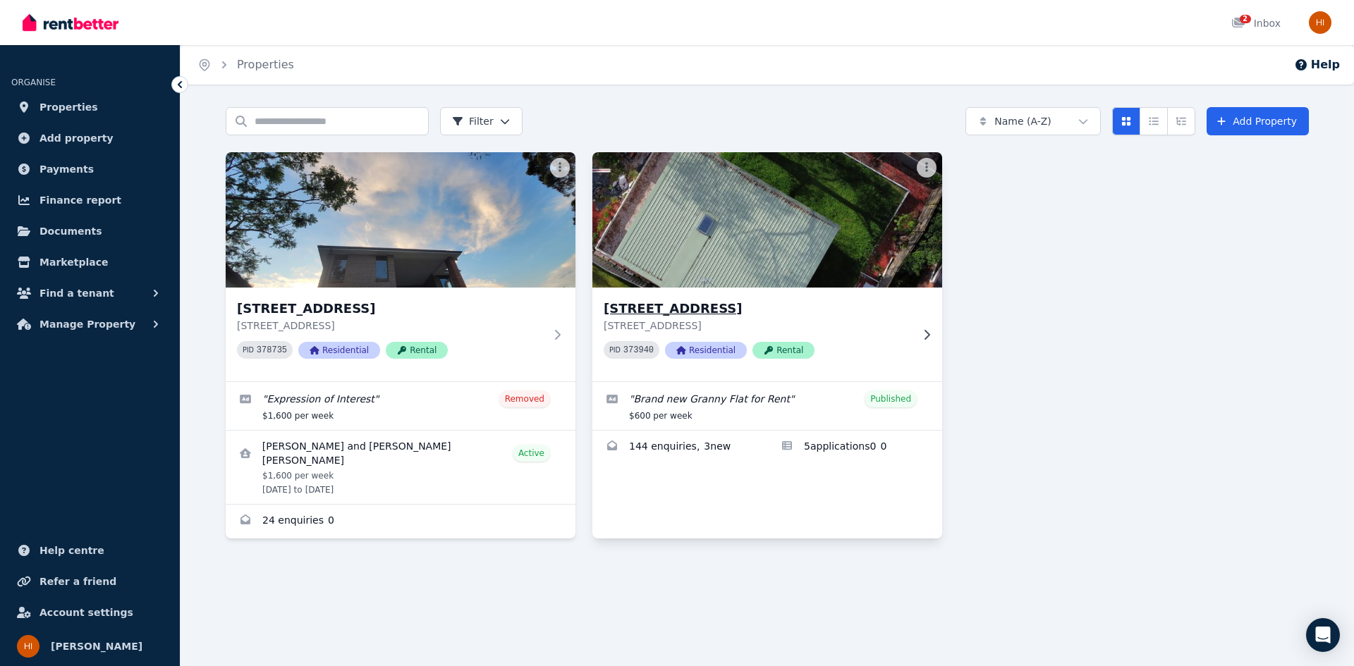
click at [835, 336] on div "[STREET_ADDRESS] PID 373940 Residential Rental" at bounding box center [756, 334] width 307 height 71
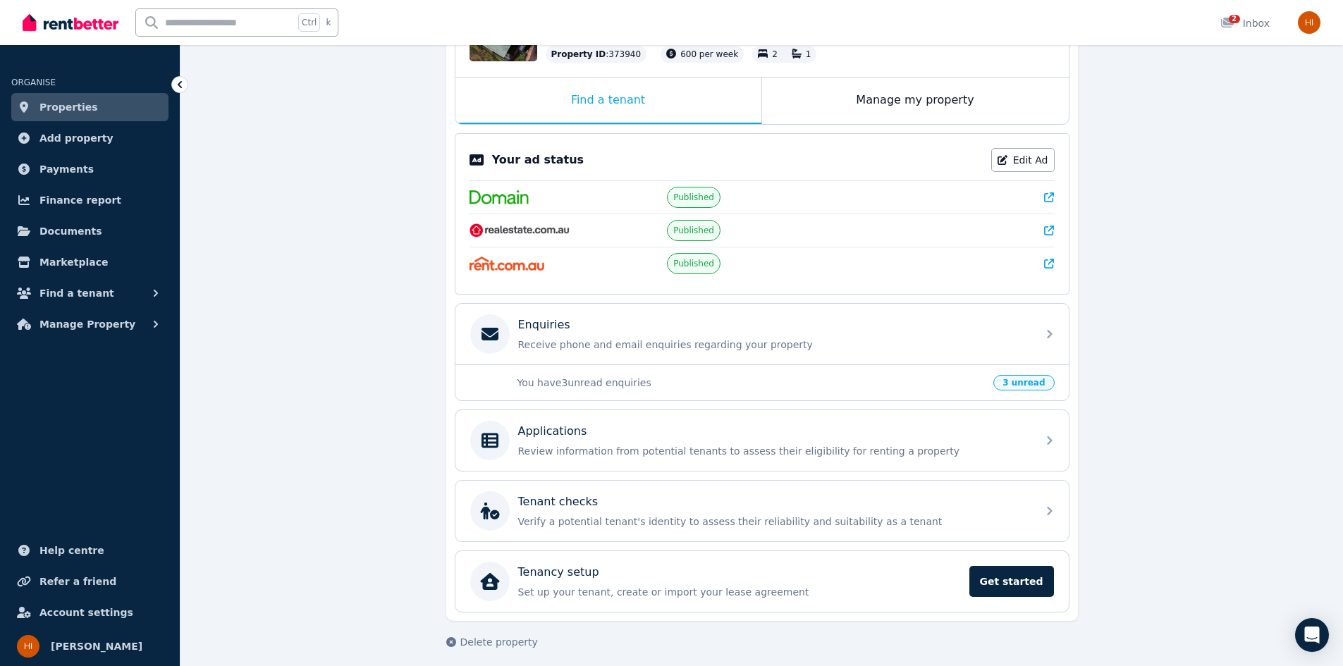
scroll to position [210, 0]
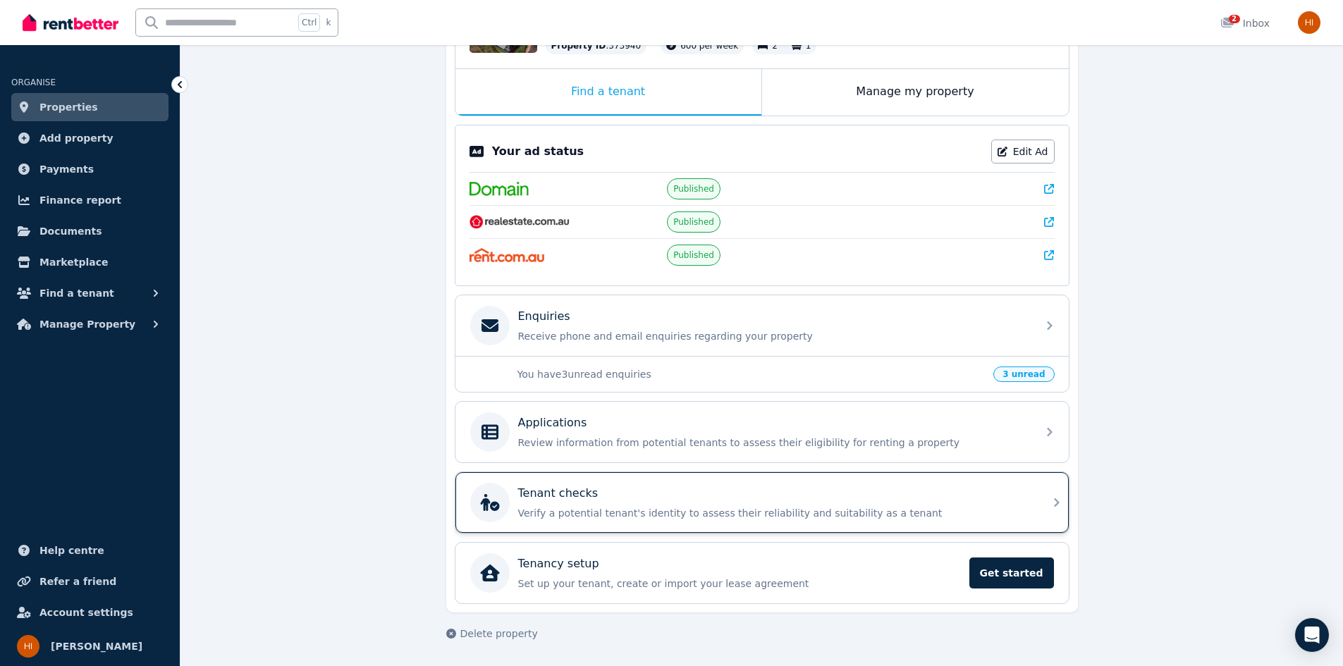
click at [816, 505] on div "Tenant checks Verify a potential tenant's identity to assess their reliability …" at bounding box center [773, 502] width 510 height 35
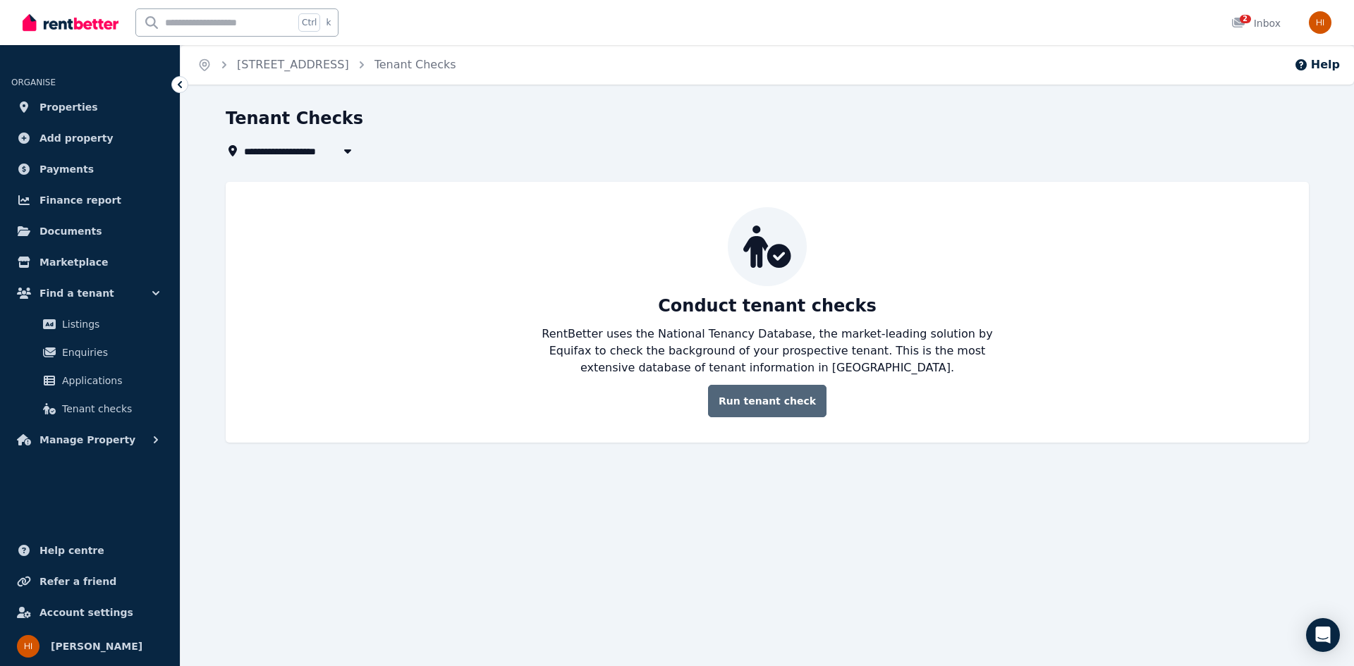
click at [767, 400] on link "Run tenant check" at bounding box center [767, 401] width 118 height 32
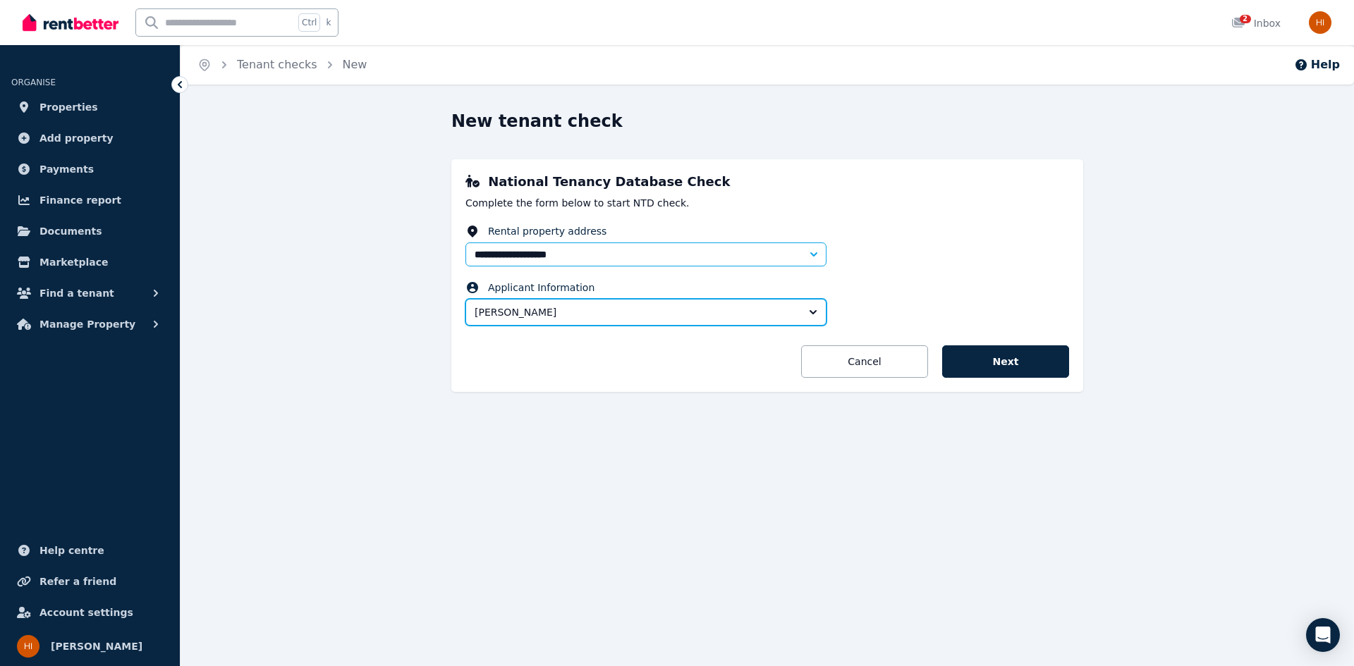
click at [712, 310] on span "[PERSON_NAME]" at bounding box center [635, 312] width 323 height 14
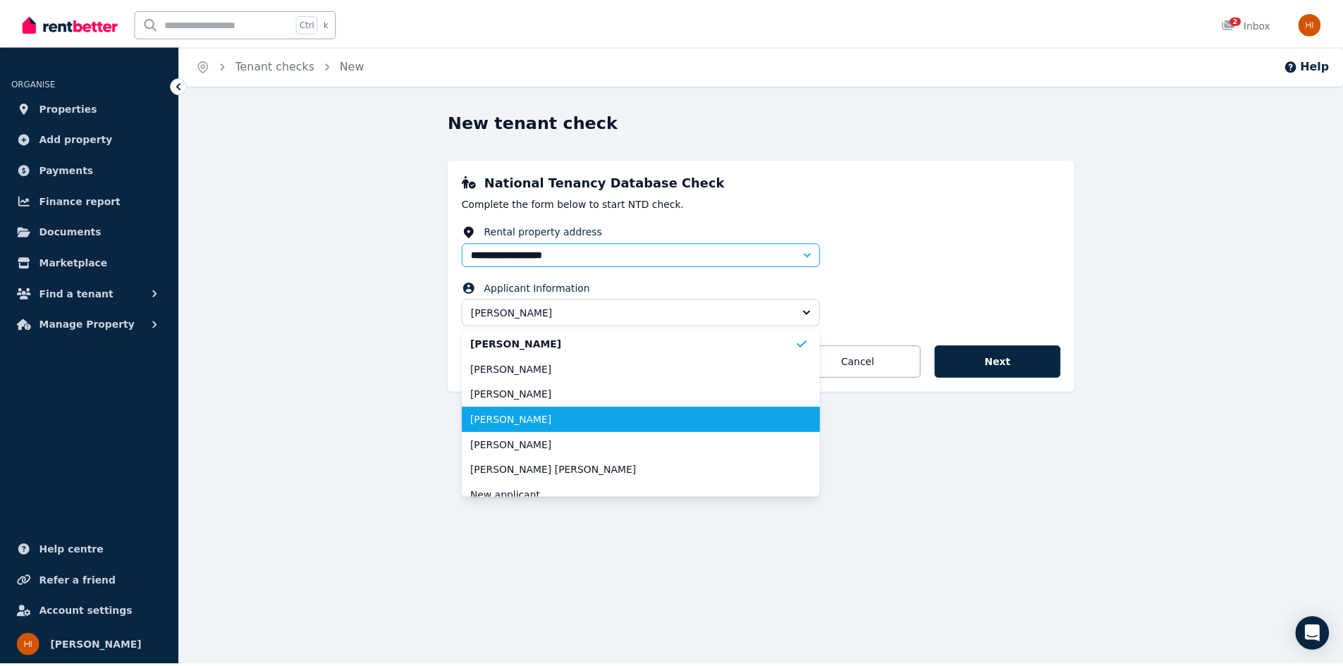
scroll to position [14, 0]
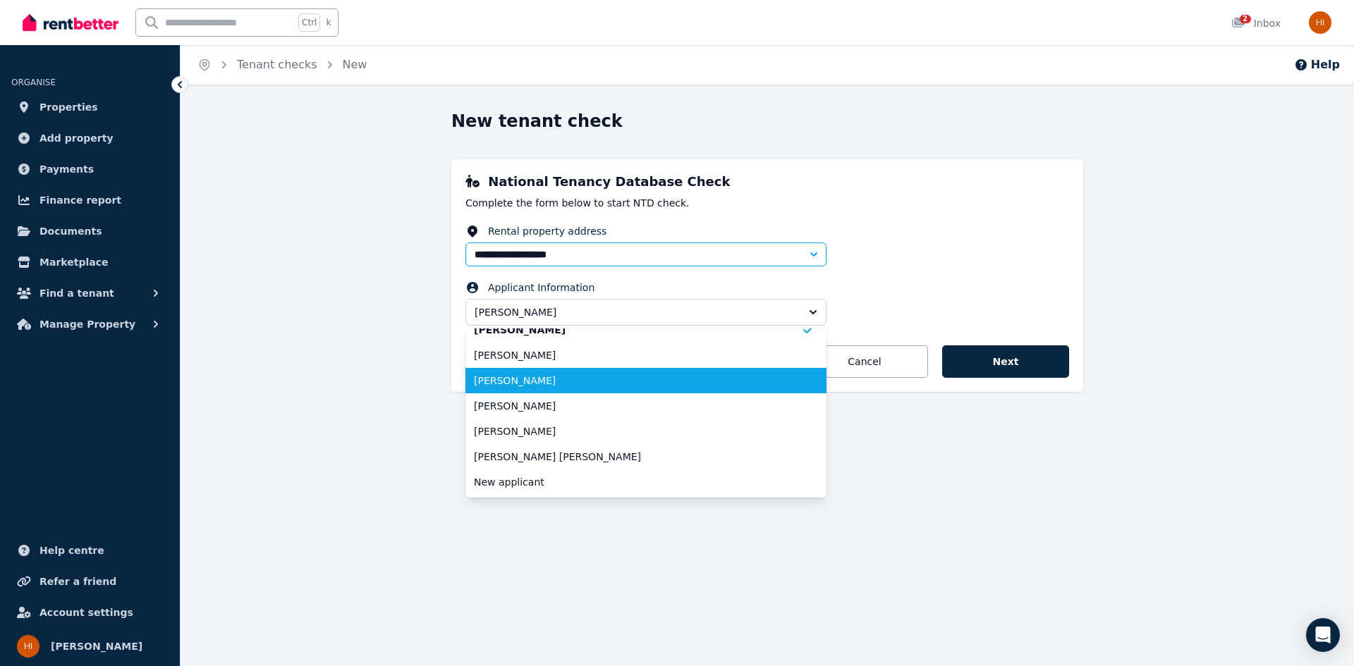
click at [594, 378] on span "[PERSON_NAME]" at bounding box center [637, 381] width 327 height 14
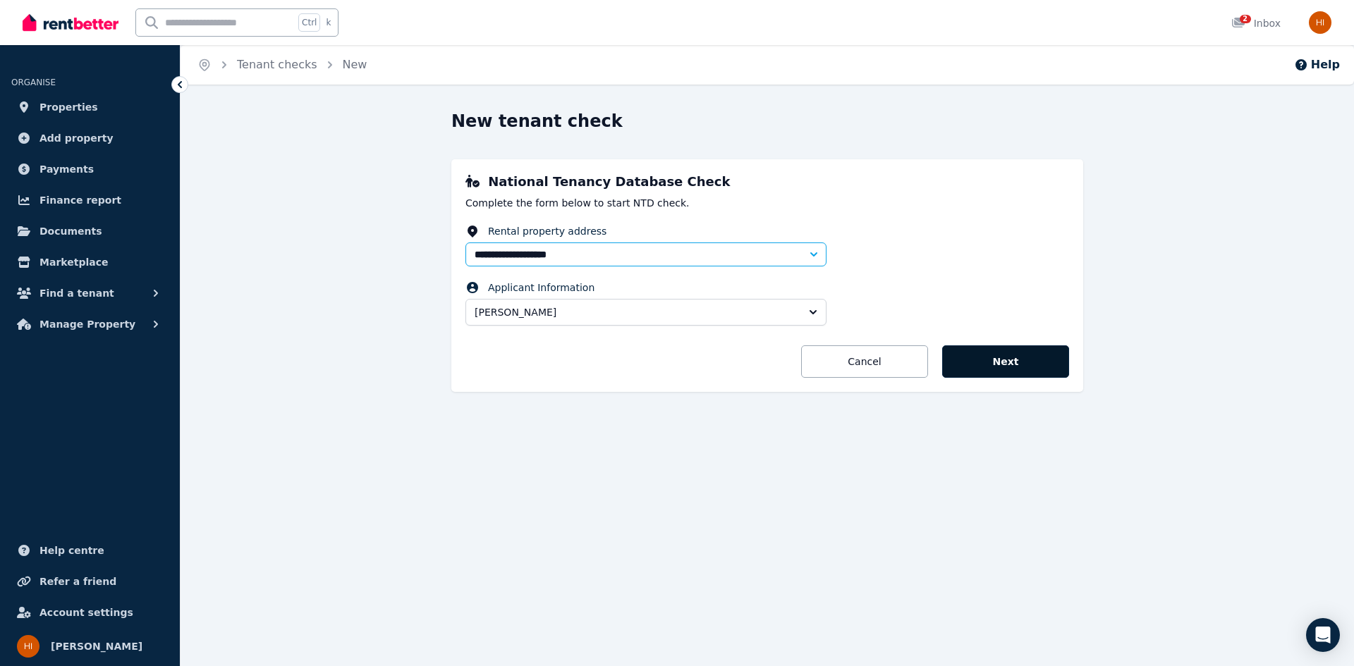
click at [1043, 359] on button "Next" at bounding box center [1005, 361] width 127 height 32
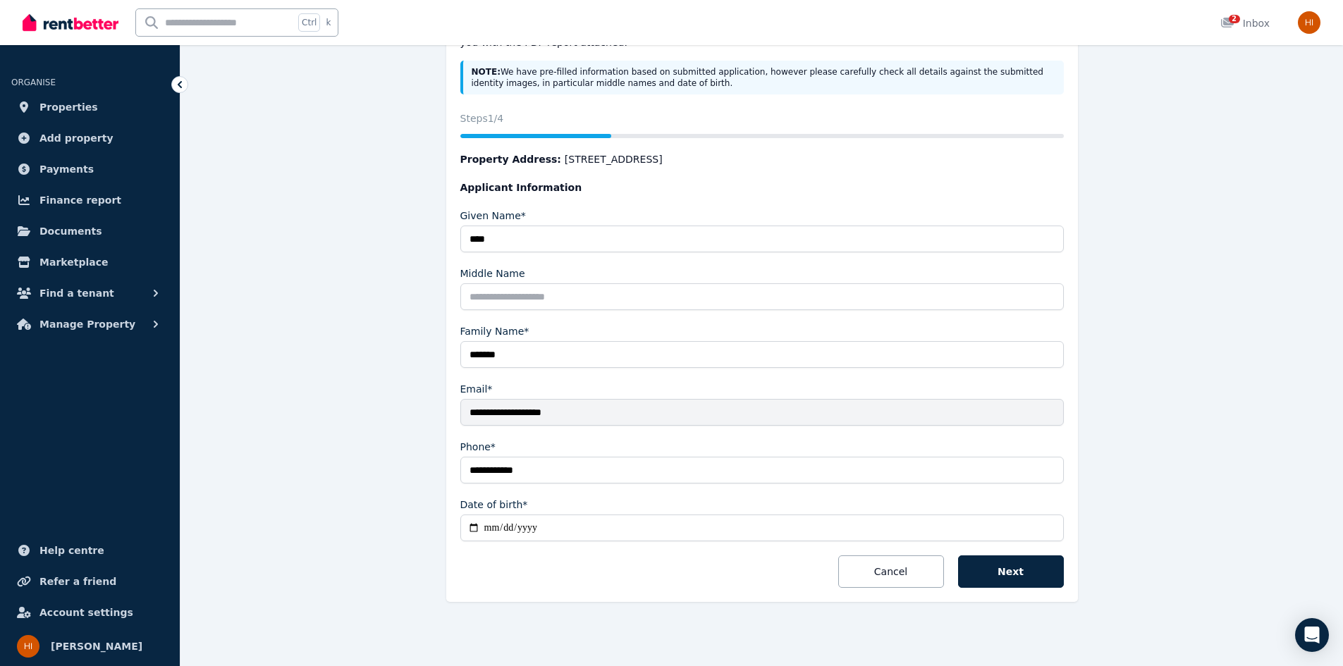
scroll to position [178, 0]
click at [1019, 573] on button "Next" at bounding box center [1011, 571] width 106 height 32
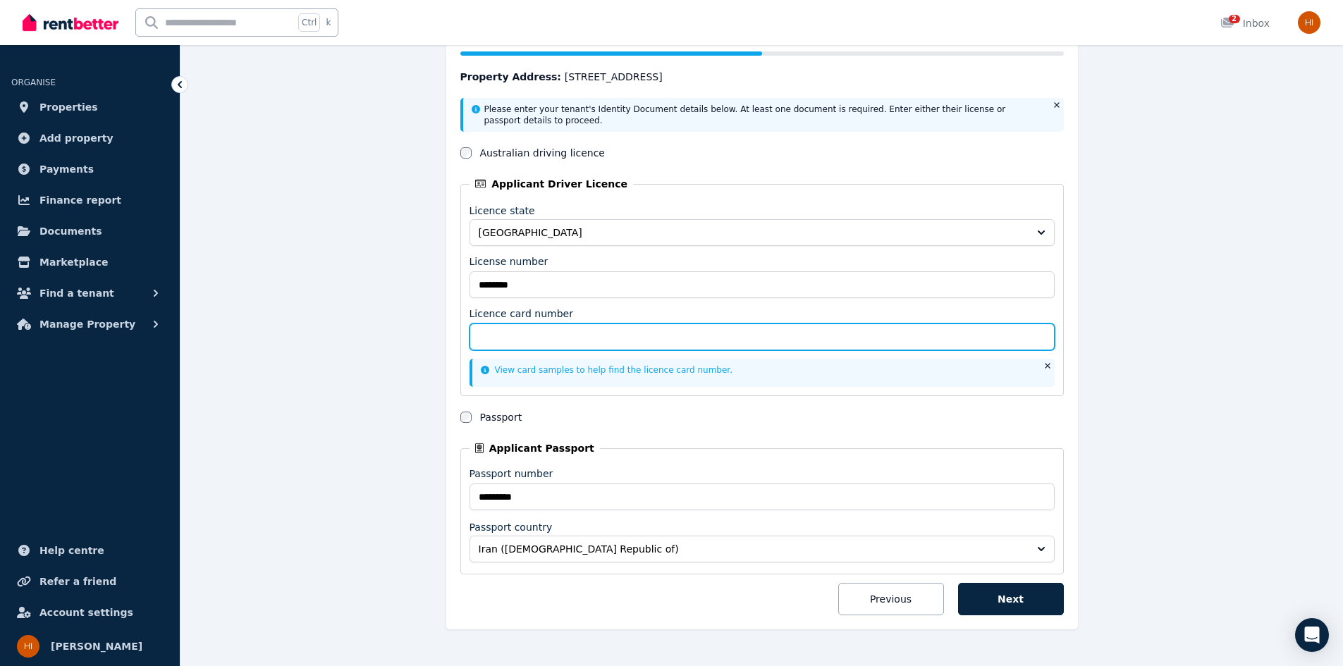
click at [632, 337] on input "Licence card number" at bounding box center [762, 337] width 585 height 27
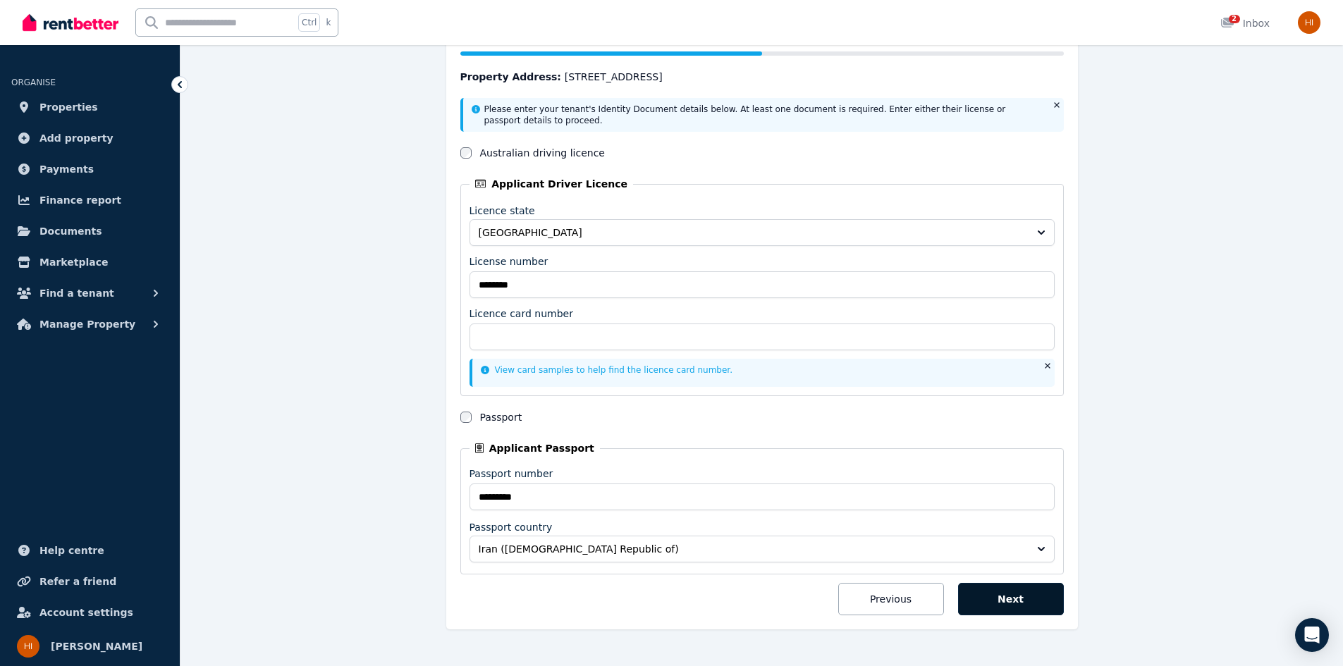
click at [1026, 599] on button "Next" at bounding box center [1011, 599] width 106 height 32
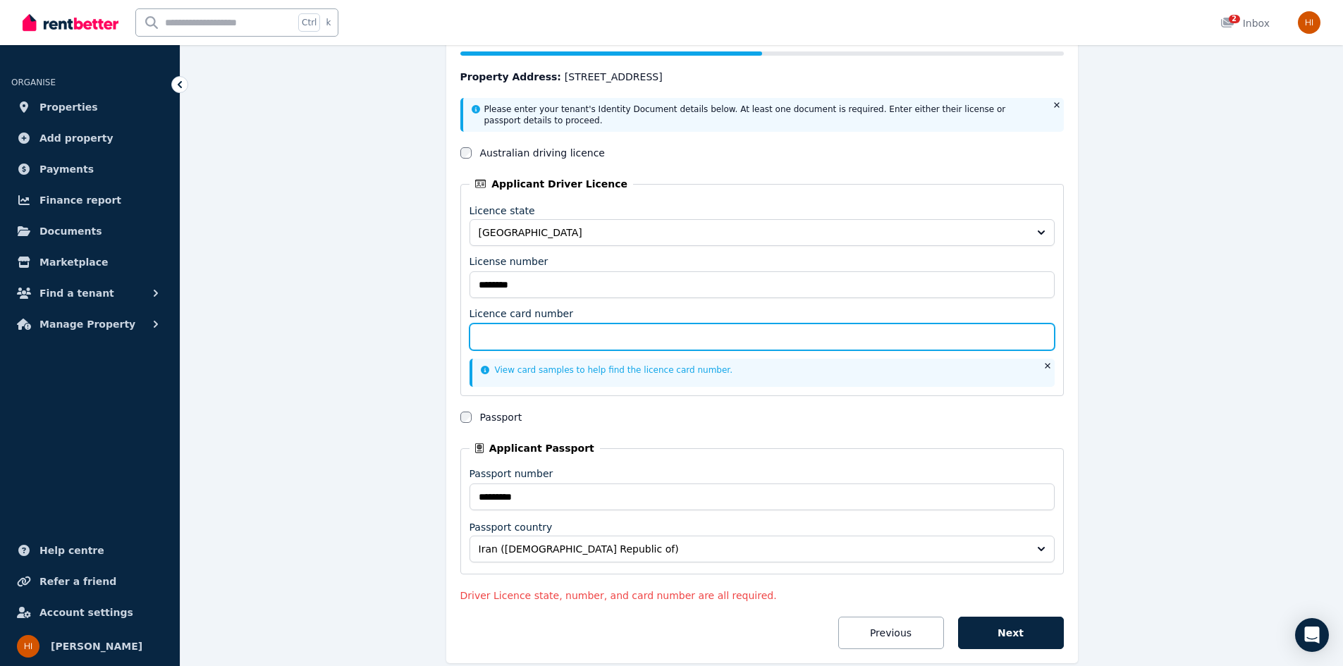
click at [509, 331] on input "Licence card number" at bounding box center [762, 337] width 585 height 27
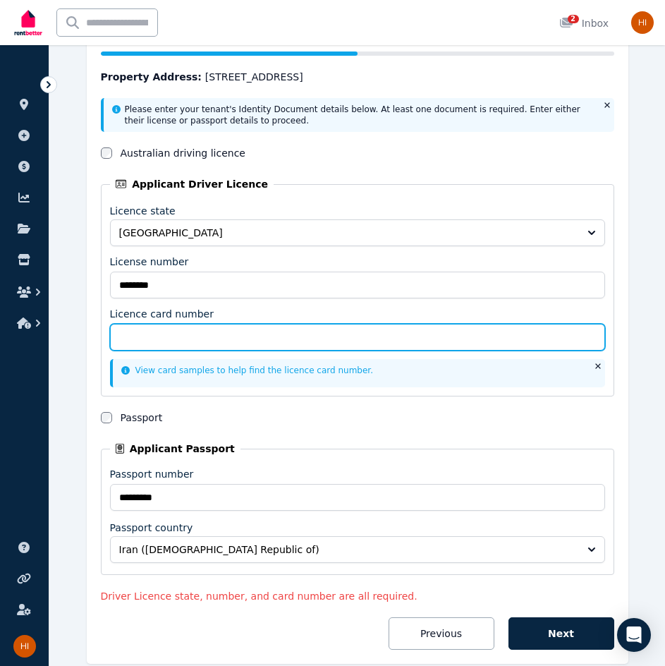
click at [202, 341] on input "Licence card number" at bounding box center [357, 337] width 495 height 27
type input "**********"
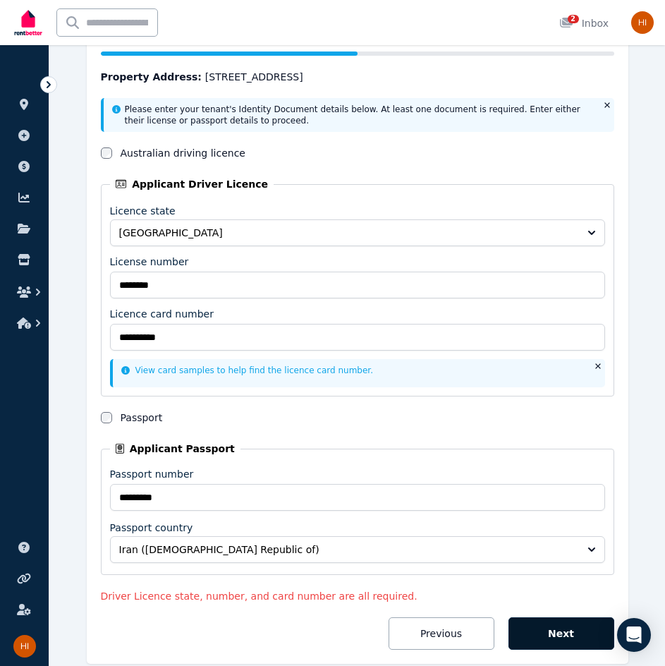
click at [555, 634] on button "Next" at bounding box center [561, 633] width 106 height 32
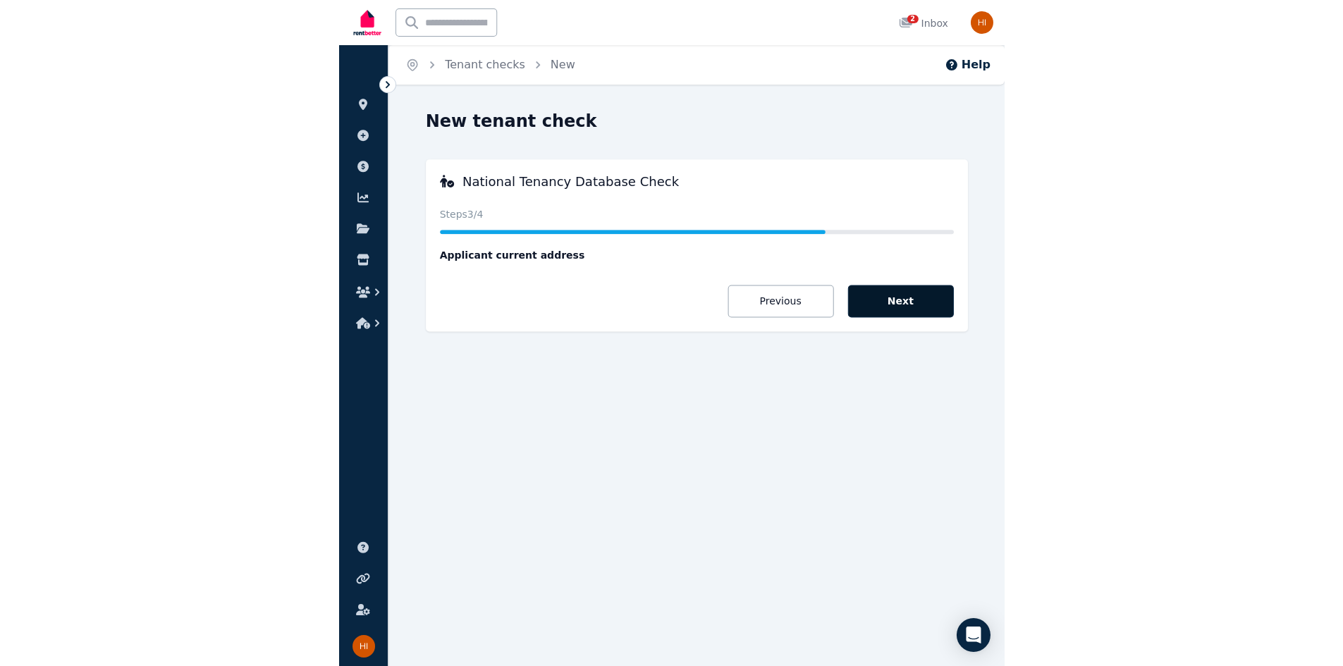
scroll to position [0, 0]
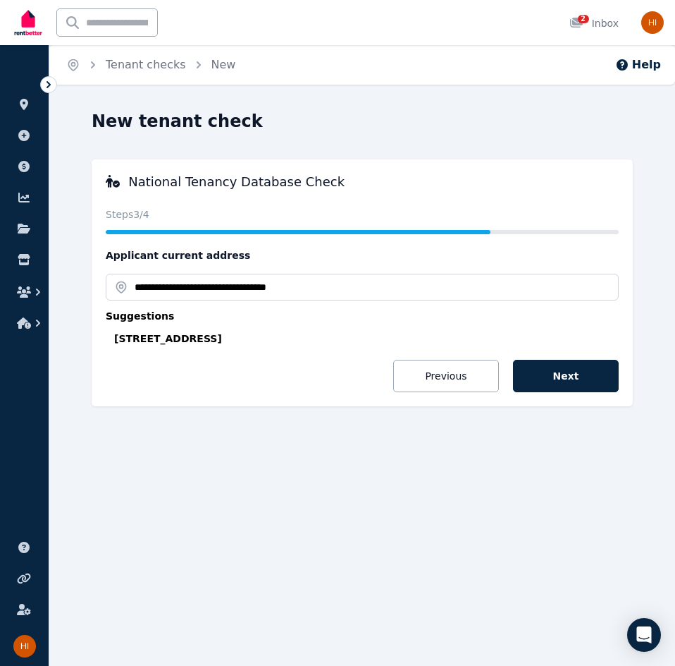
click at [205, 341] on div "23/3 Trafalgar Pl, Marsfield NSW 2122, Australia" at bounding box center [366, 338] width 505 height 14
type input "**********"
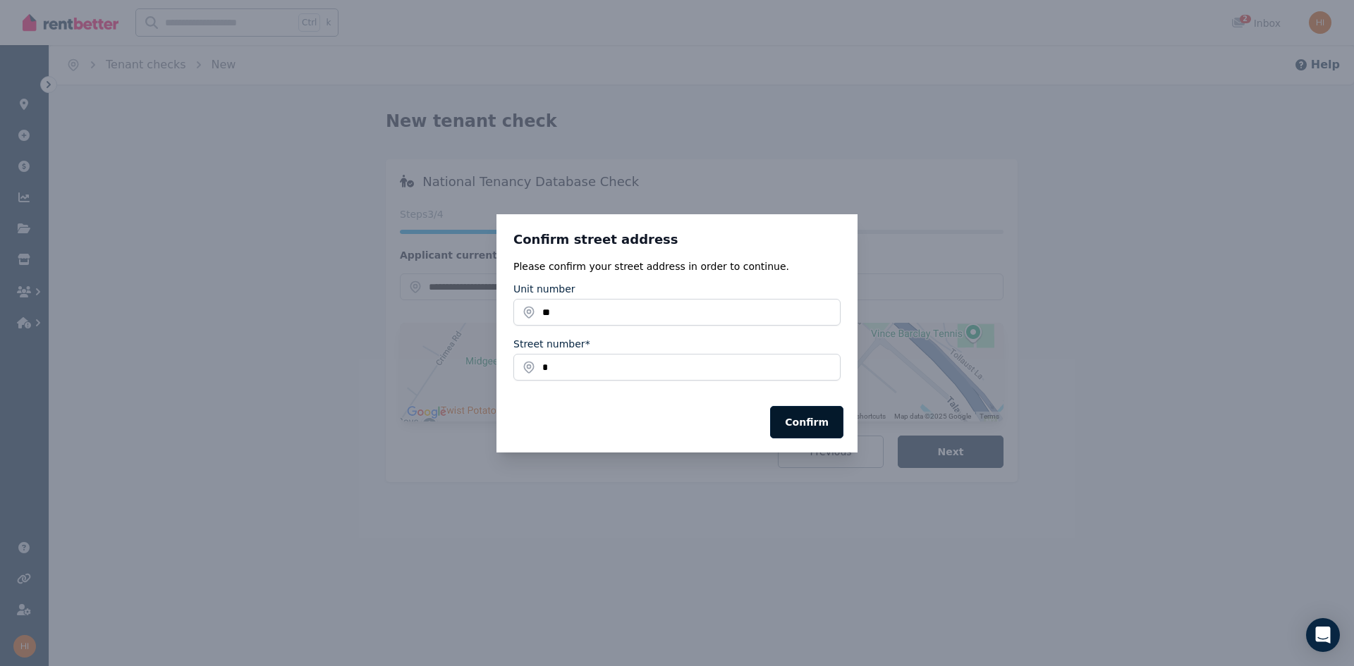
click at [808, 422] on button "Confirm" at bounding box center [806, 422] width 73 height 32
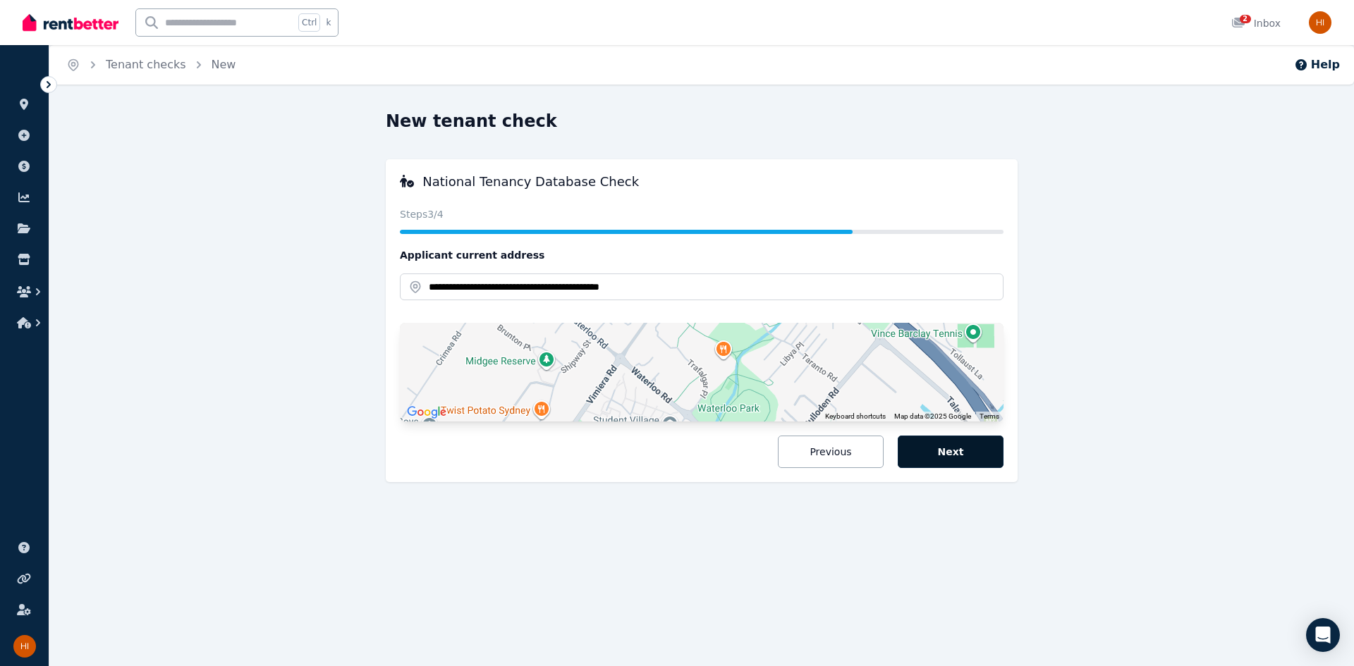
click at [933, 453] on button "Next" at bounding box center [950, 452] width 106 height 32
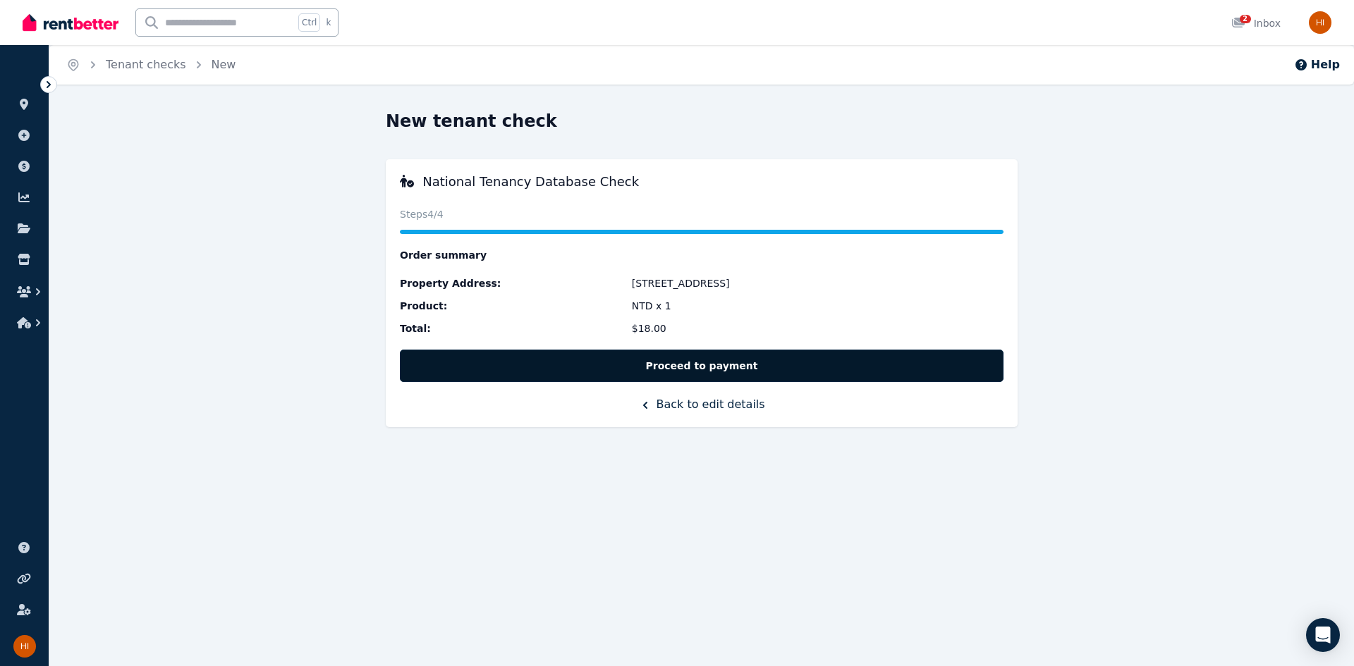
click at [718, 364] on button "Proceed to payment" at bounding box center [701, 366] width 603 height 32
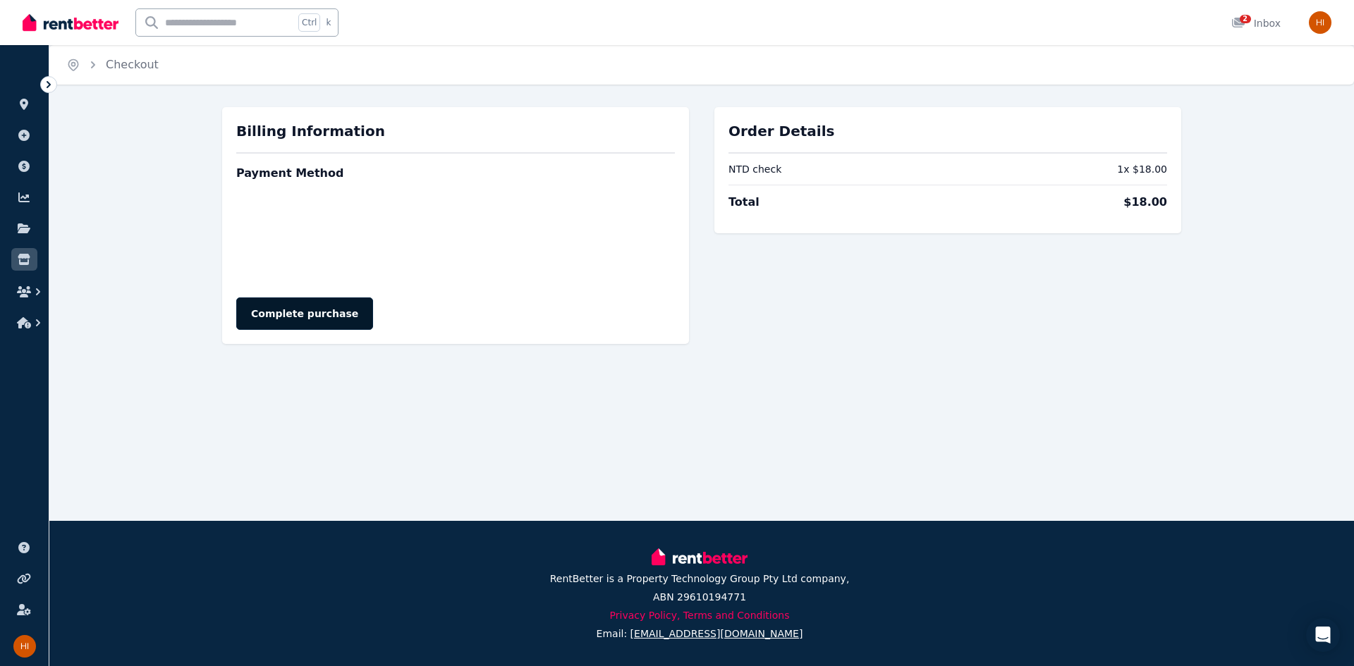
click at [280, 314] on button "Complete purchase" at bounding box center [304, 314] width 137 height 32
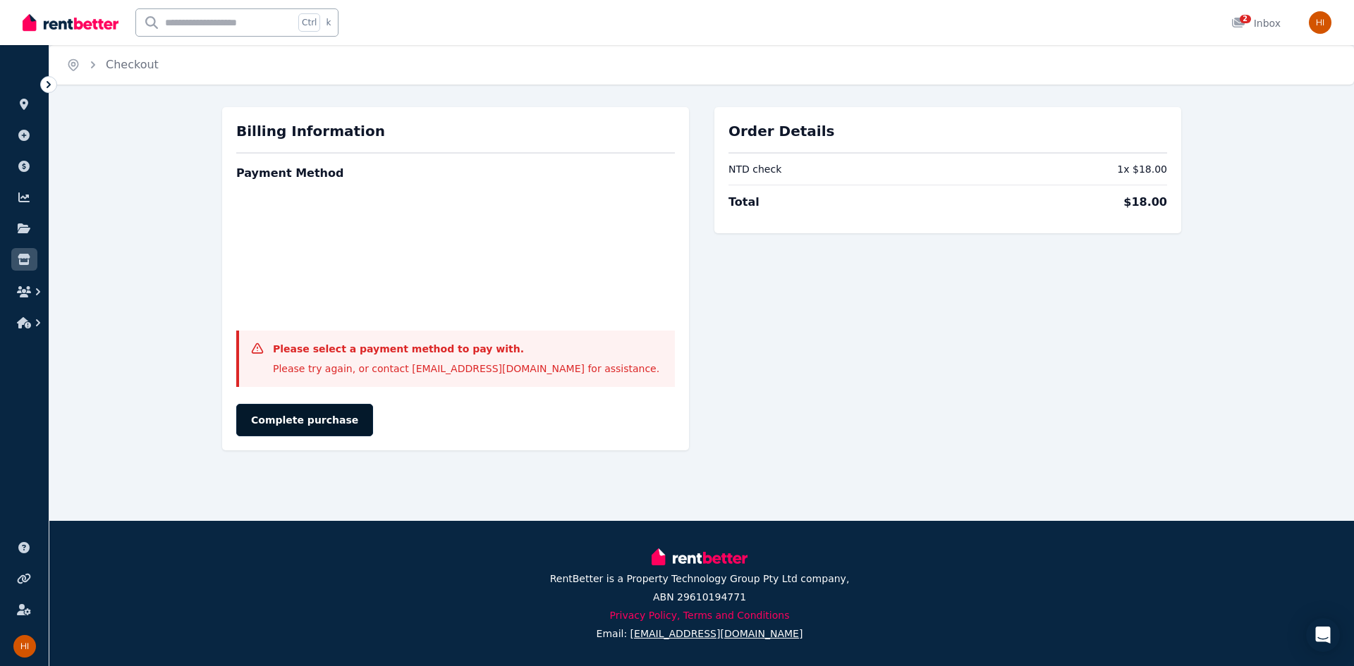
click at [319, 414] on button "Complete purchase" at bounding box center [304, 420] width 137 height 32
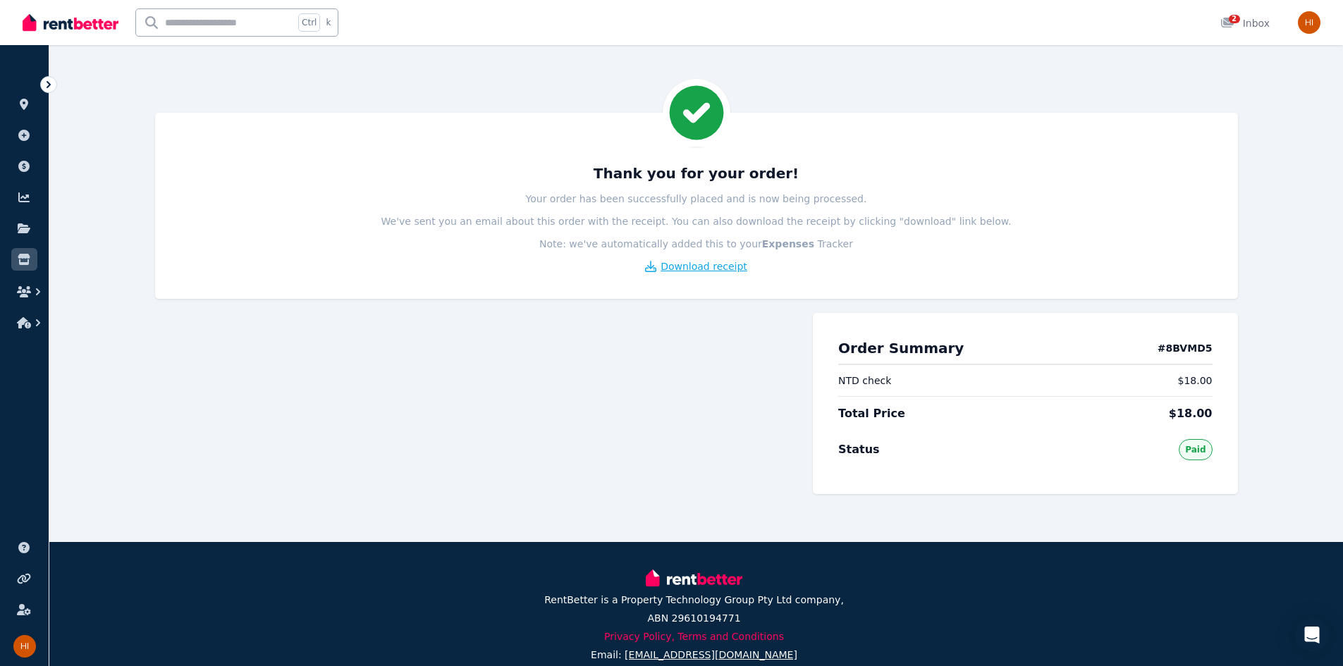
click at [730, 262] on span "Download receipt" at bounding box center [704, 266] width 87 height 14
